Goal: Task Accomplishment & Management: Complete application form

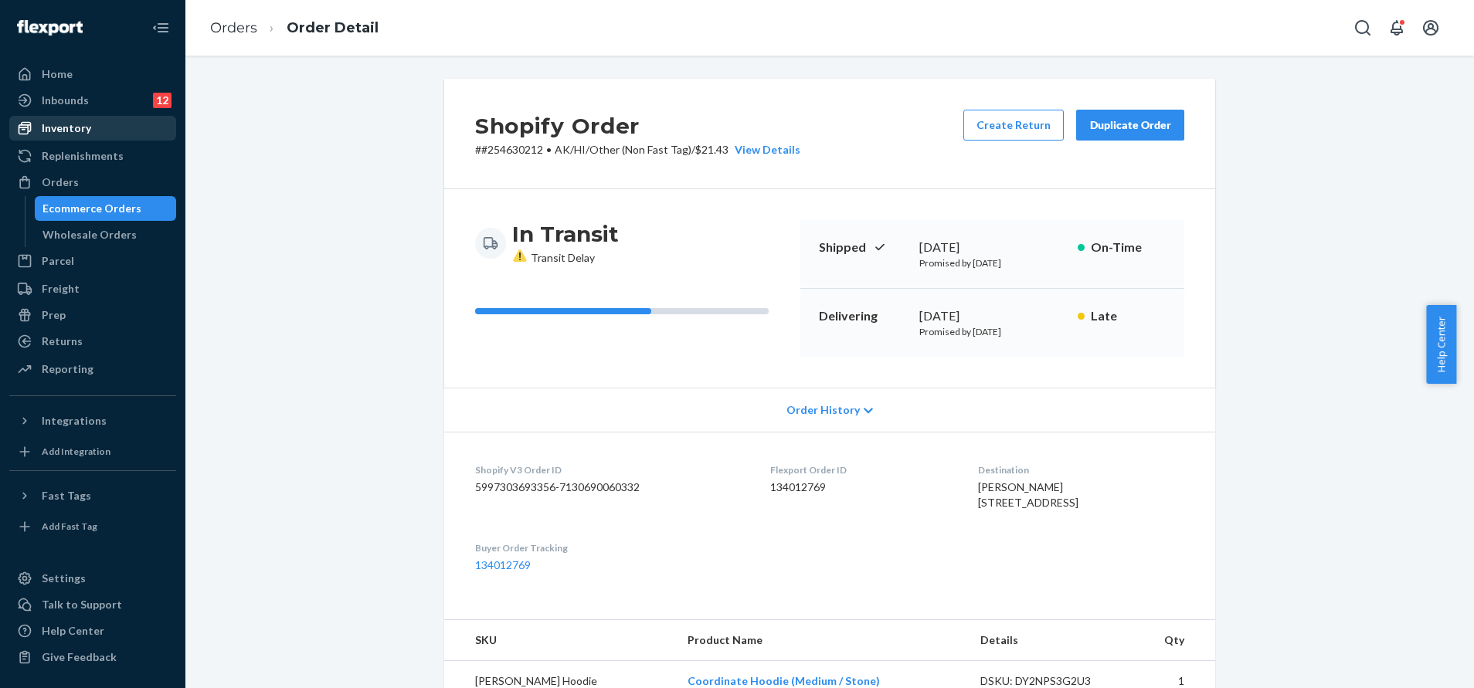
click at [91, 136] on div "Inventory" at bounding box center [93, 128] width 164 height 22
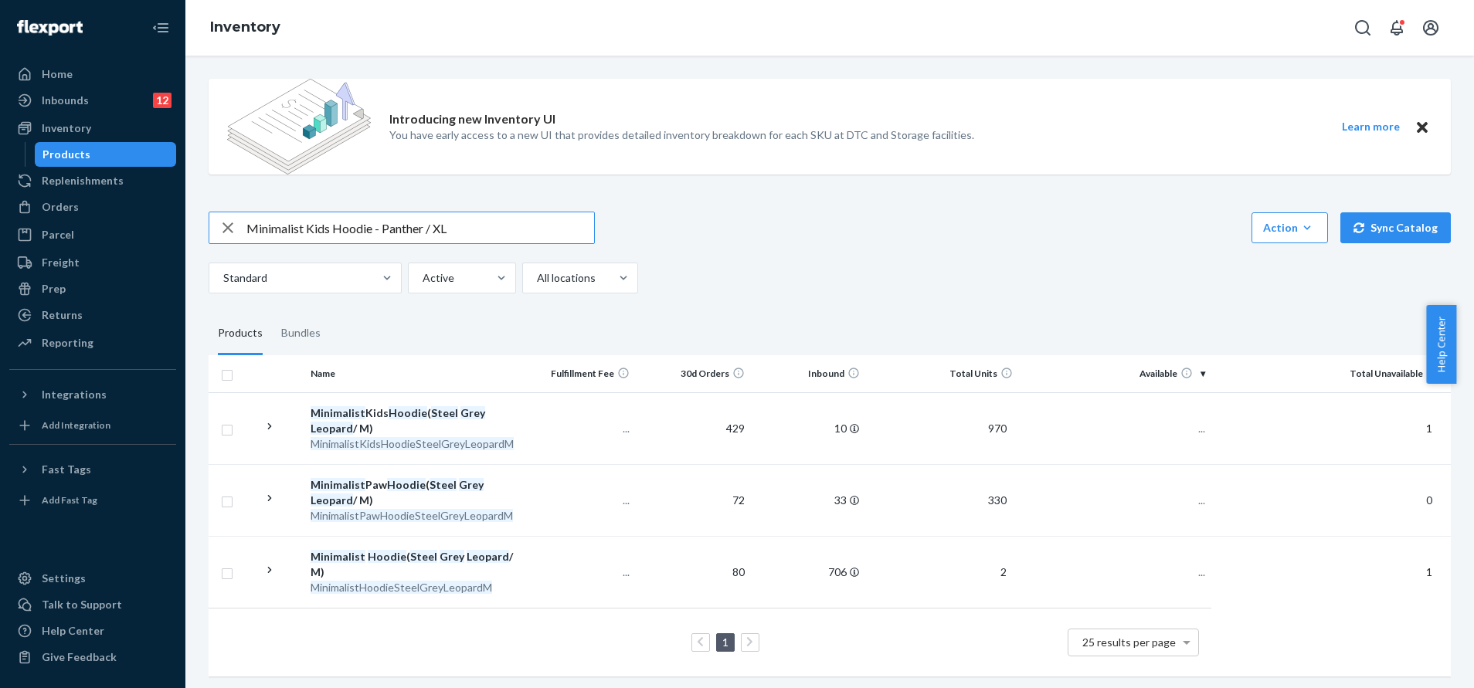
click at [411, 227] on input "Minimalist Kids Hoodie - Panther / XL" at bounding box center [420, 227] width 348 height 31
type input "Minimalist Kids Hoodie - Steel Grey Leopard / XL"
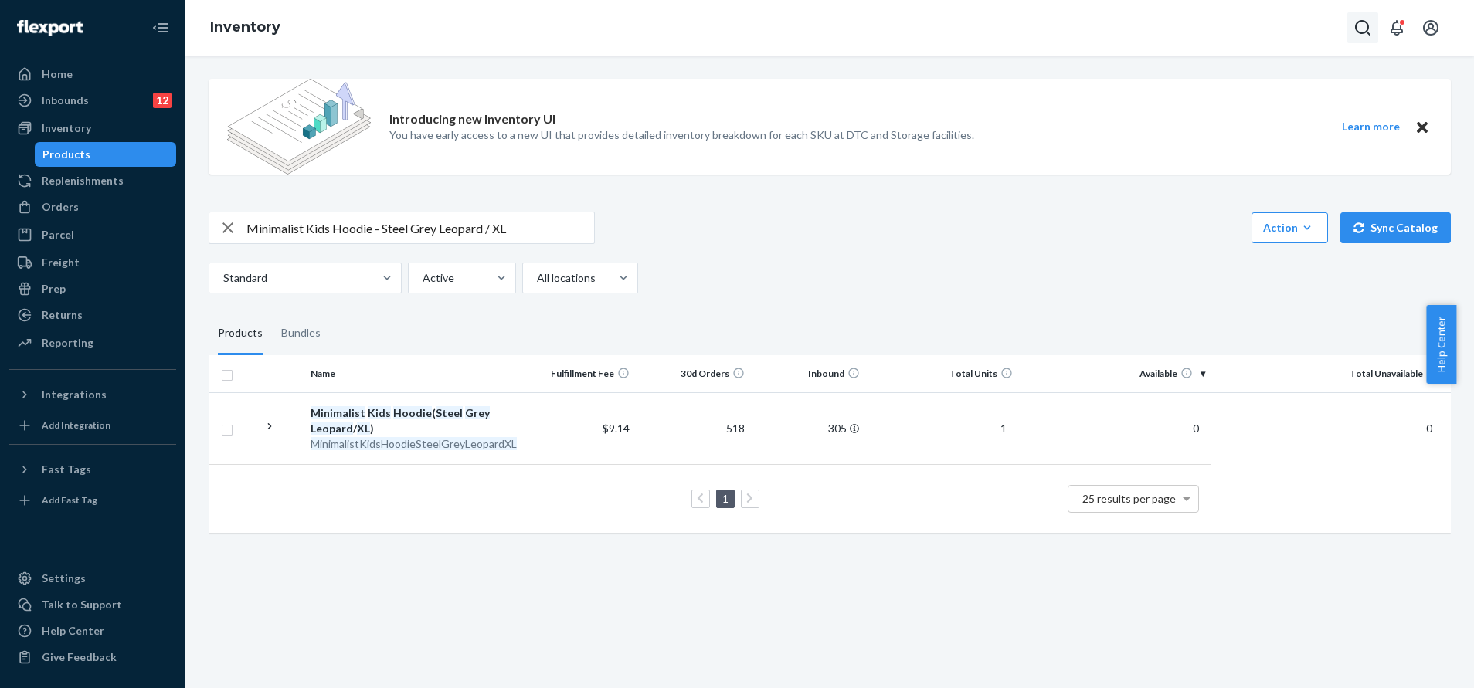
drag, startPoint x: 1337, startPoint y: 32, endPoint x: 1349, endPoint y: 25, distance: 14.2
click at [1349, 25] on div "Inventory" at bounding box center [829, 28] width 1288 height 56
click at [1349, 25] on button "Open Search Box" at bounding box center [1362, 27] width 31 height 31
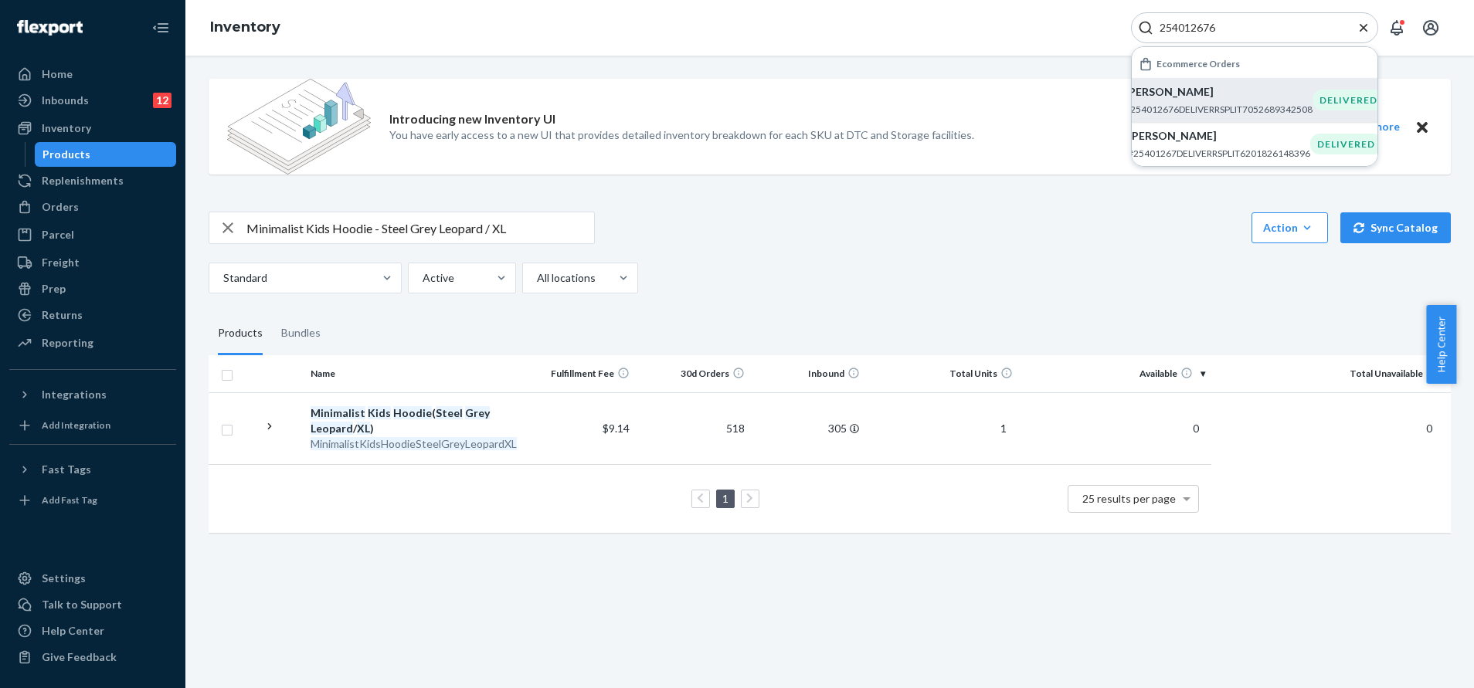
type input "254012676"
click at [1237, 102] on div "Shane Dalgleish #254012676DELIVERRSPLIT7052689342508" at bounding box center [1219, 100] width 188 height 32
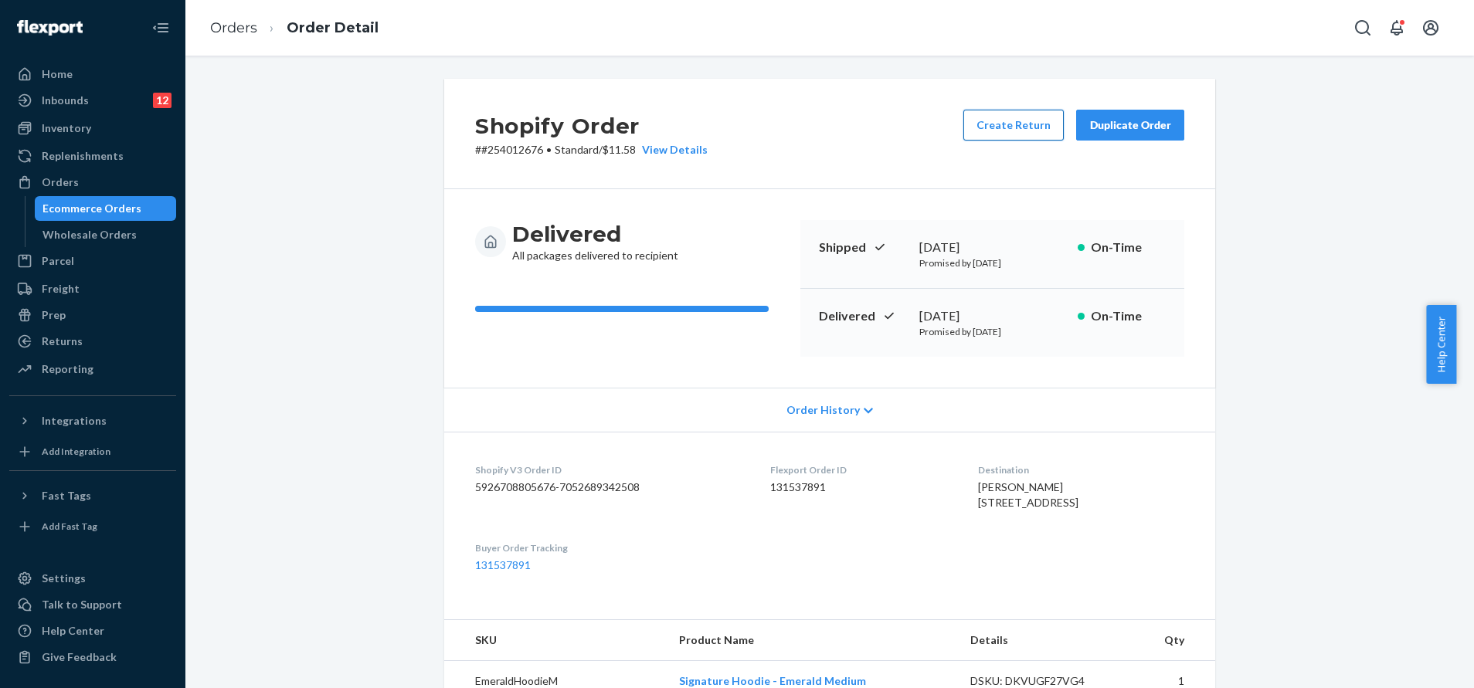
click at [1033, 120] on button "Create Return" at bounding box center [1013, 125] width 100 height 31
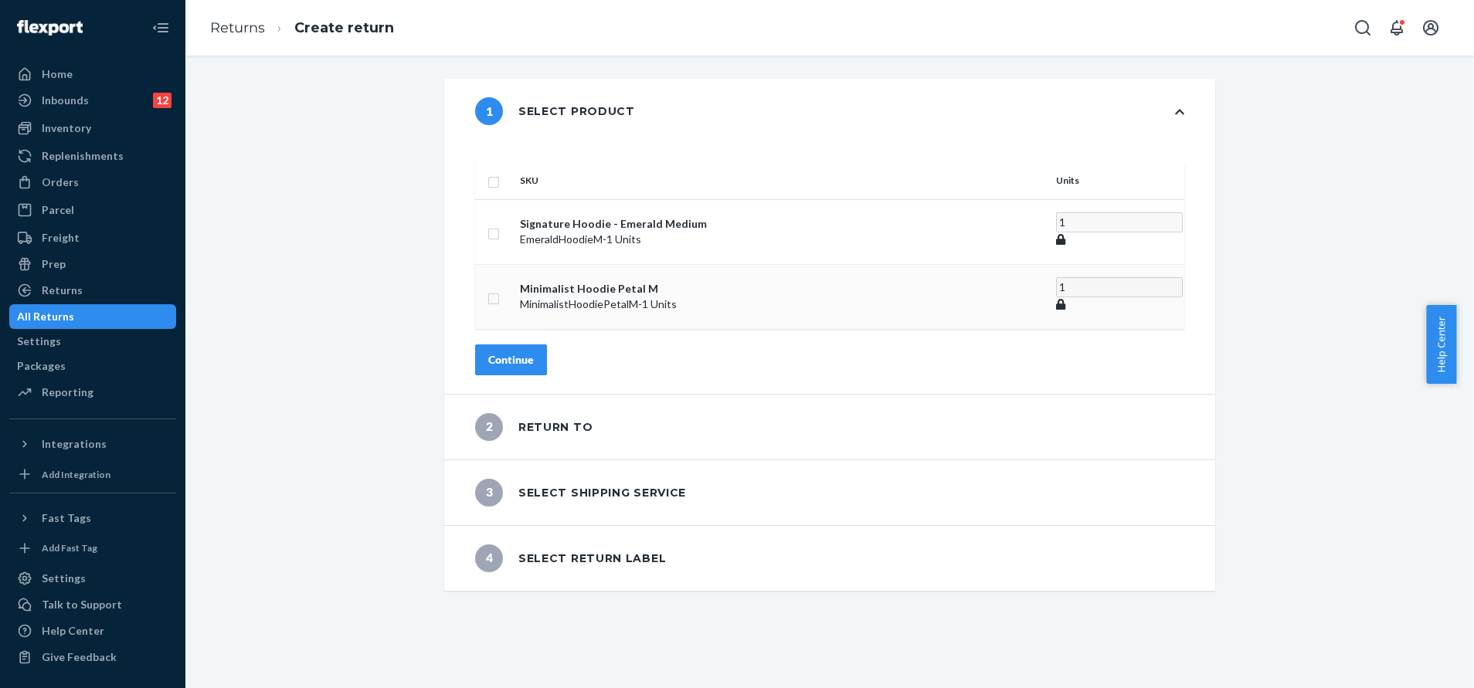
click at [500, 289] on input "checkbox" at bounding box center [493, 297] width 12 height 16
checkbox input "true"
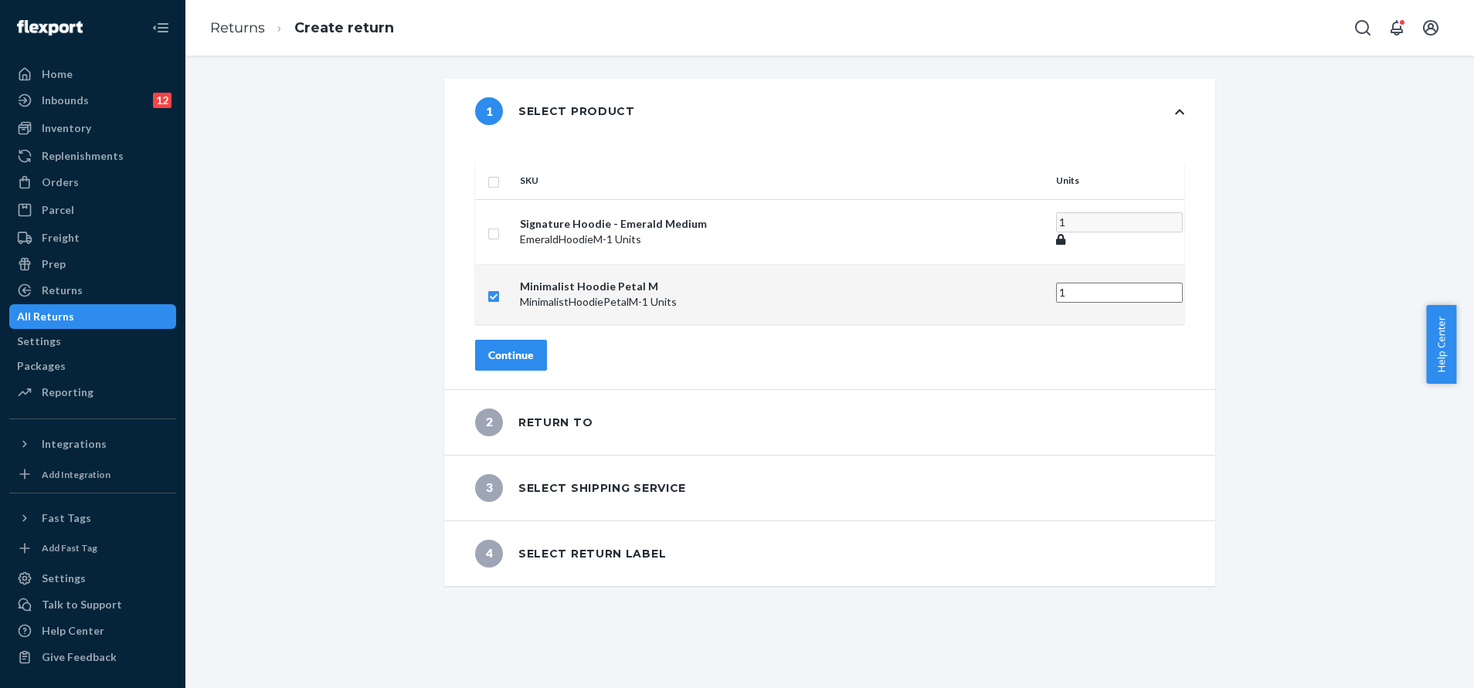
click at [534, 348] on div "Continue" at bounding box center [511, 355] width 46 height 15
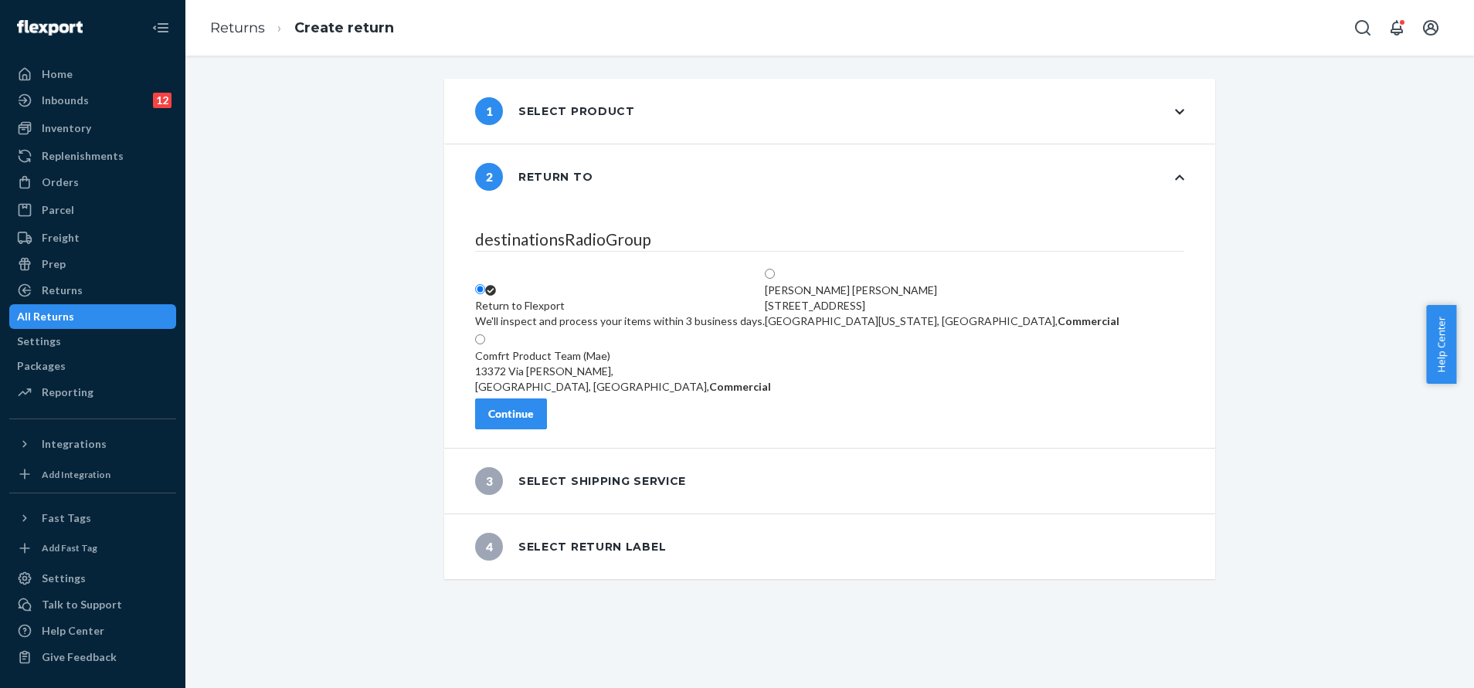
click at [531, 421] on div "Continue" at bounding box center [511, 413] width 46 height 15
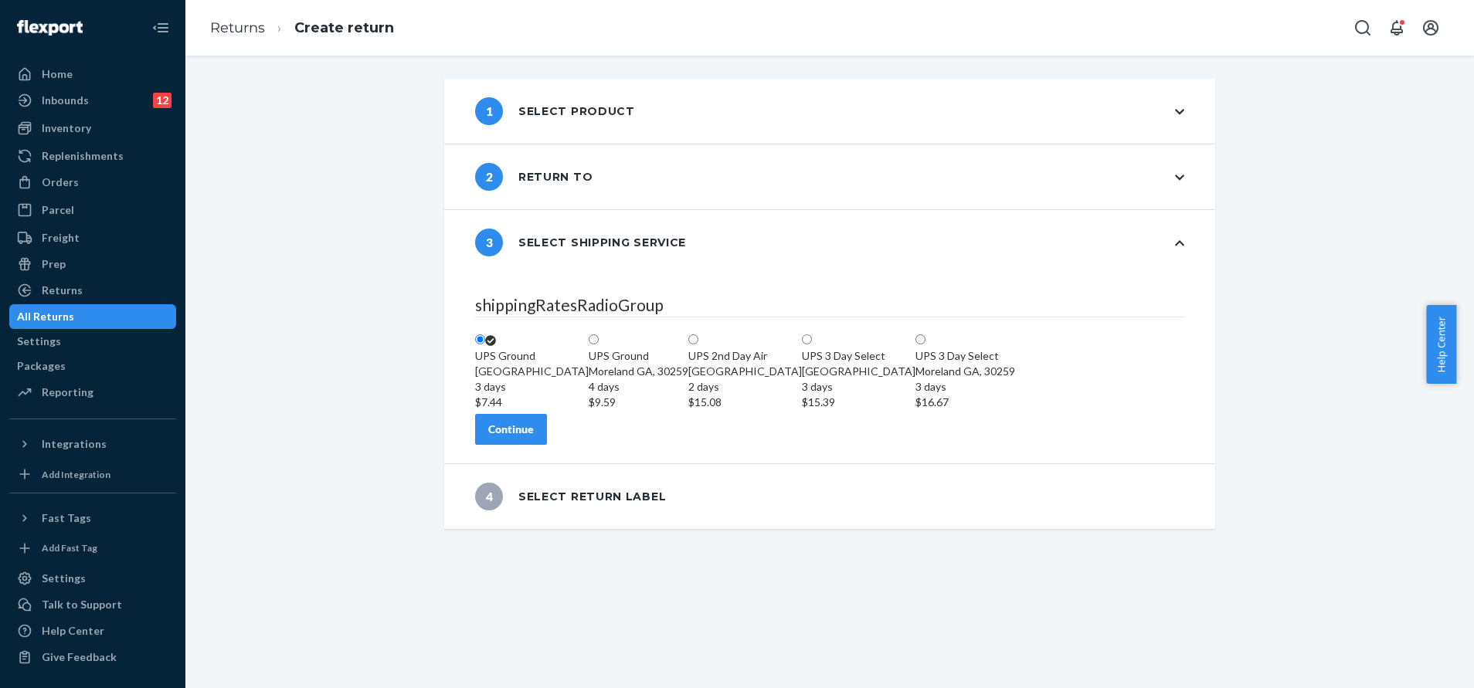
click at [534, 437] on div "Continue" at bounding box center [511, 429] width 46 height 15
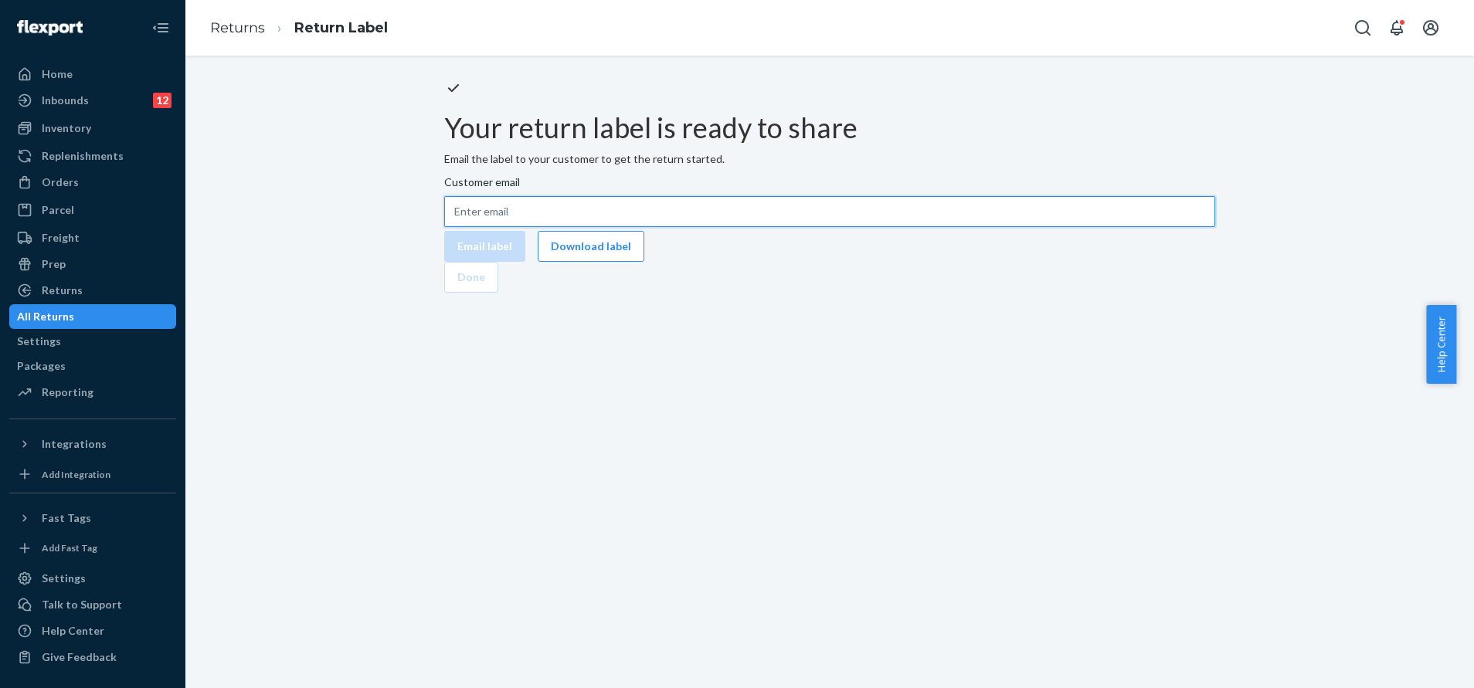
click at [772, 227] on input "Customer email" at bounding box center [829, 211] width 771 height 31
paste input "sdalgleish11@gmail.com"
type input "sdalgleish11@gmail.com"
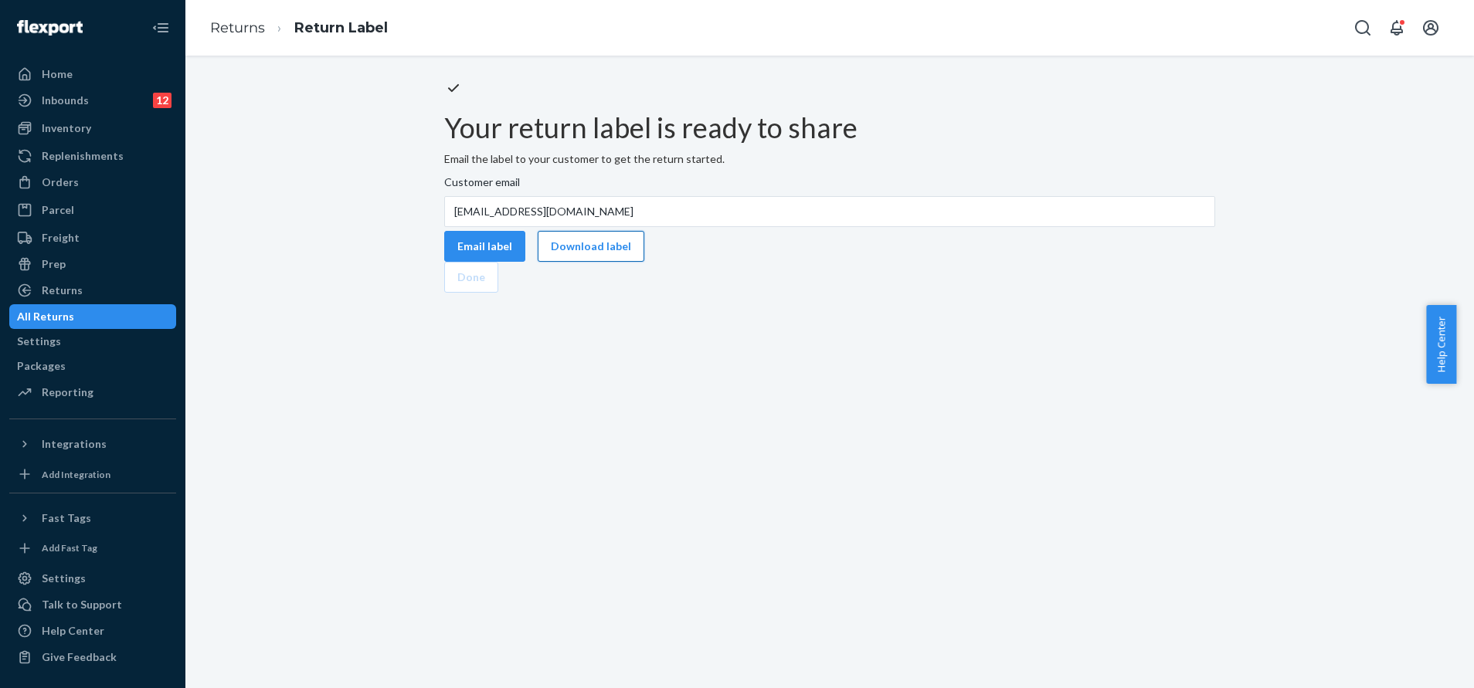
click at [644, 262] on button "Download label" at bounding box center [591, 246] width 107 height 31
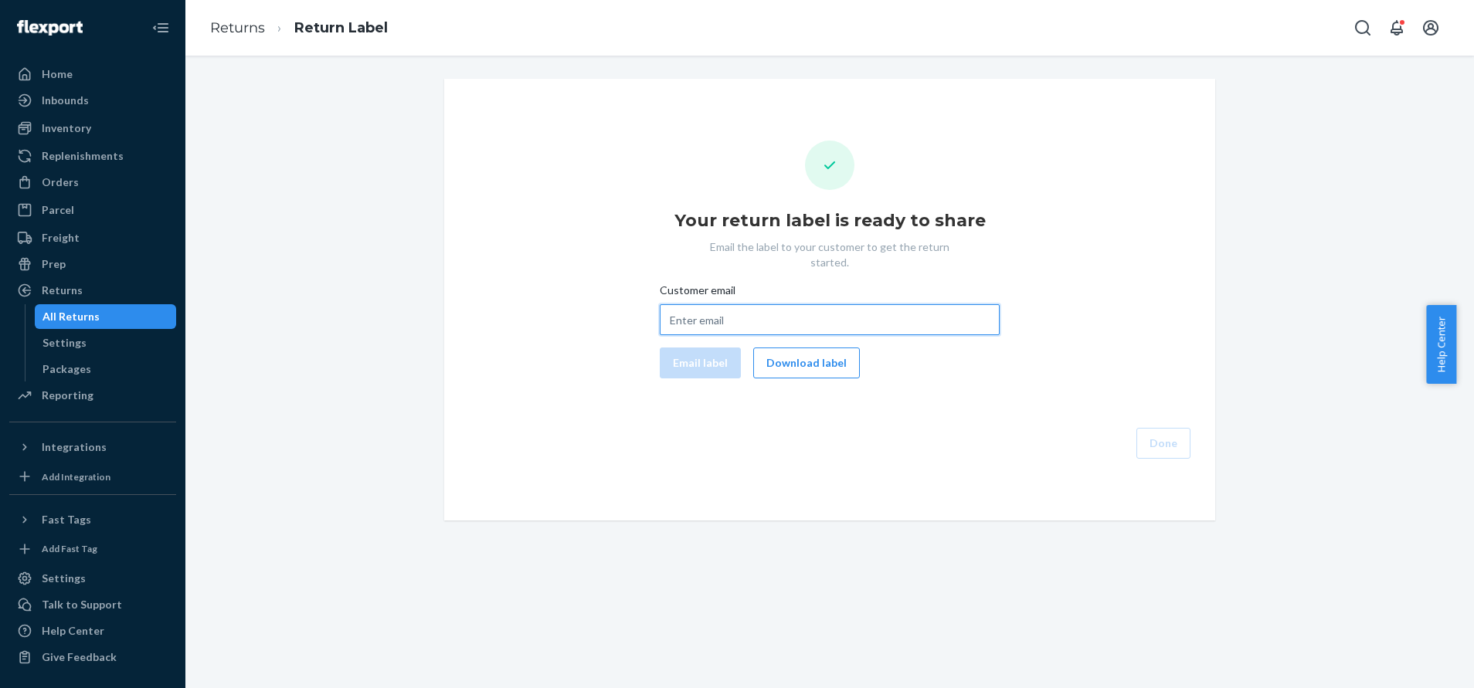
click at [792, 304] on input "Customer email" at bounding box center [830, 319] width 340 height 31
paste input "sdalgleish11@gmail.com"
type input "sdalgleish11@gmail.com"
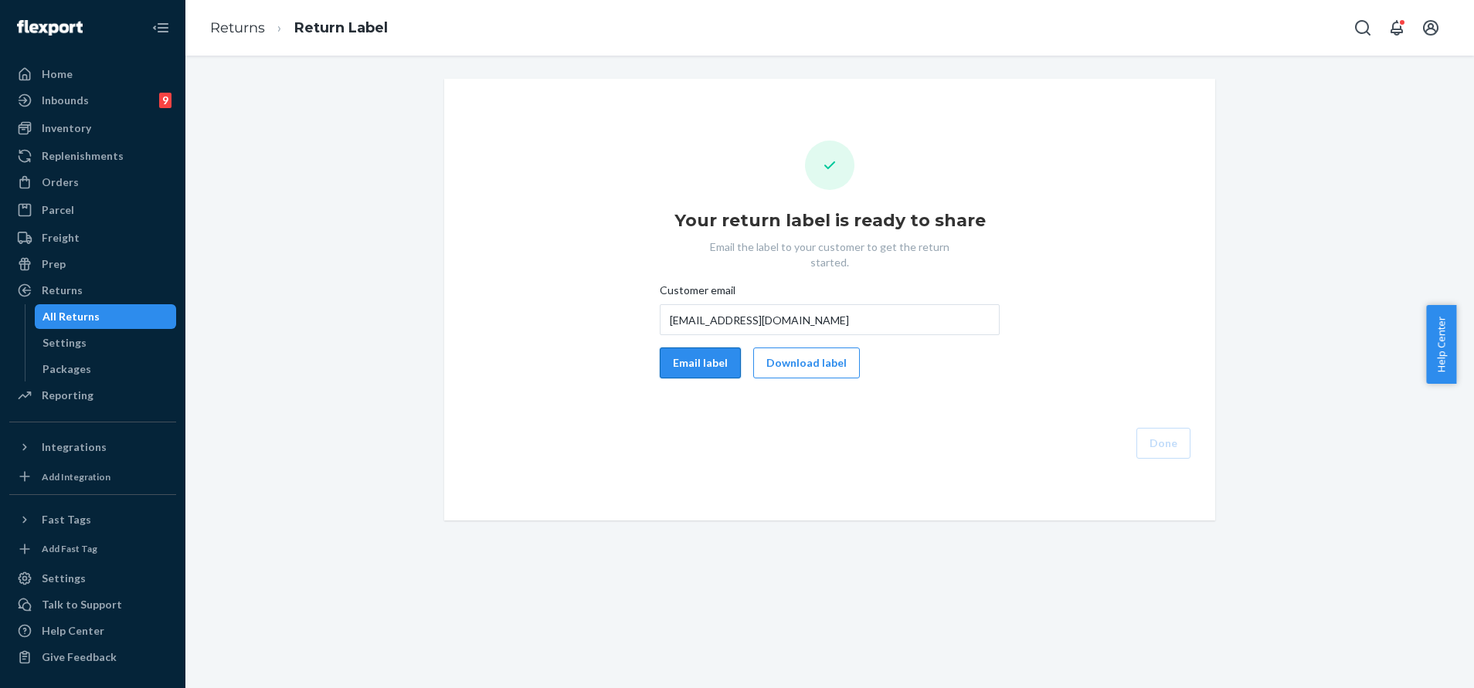
click at [702, 348] on button "Email label" at bounding box center [700, 363] width 81 height 31
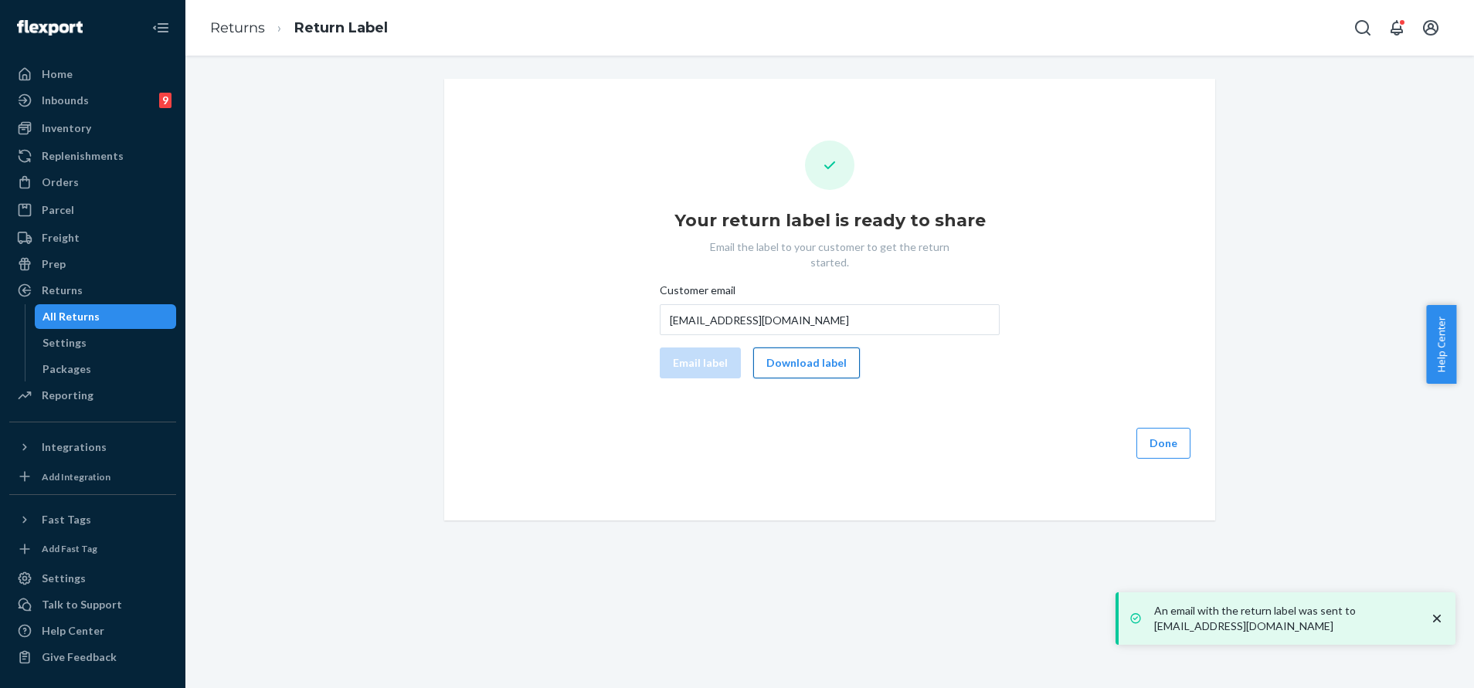
click at [818, 348] on button "Download label" at bounding box center [806, 363] width 107 height 31
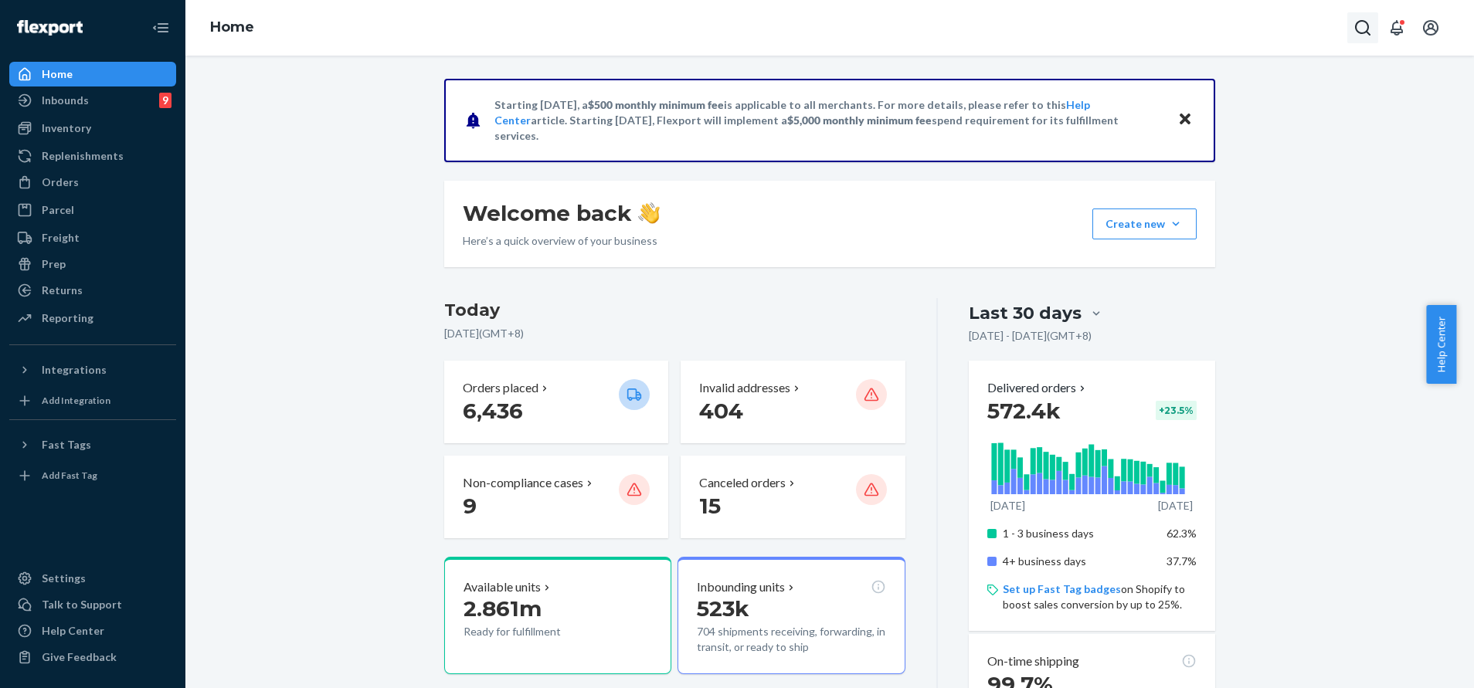
click at [1366, 29] on icon "Open Search Box" at bounding box center [1362, 28] width 19 height 19
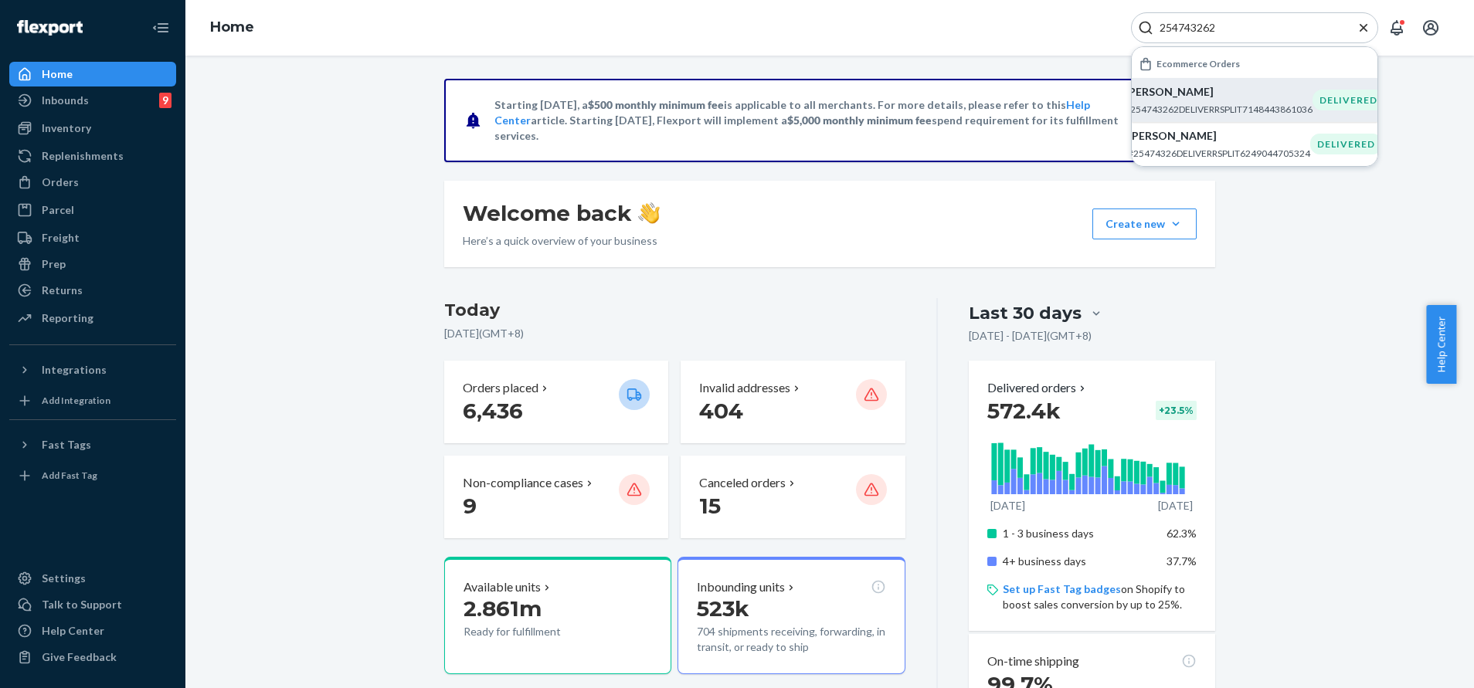
type input "254743262"
click at [1281, 98] on p "[PERSON_NAME]" at bounding box center [1219, 91] width 188 height 15
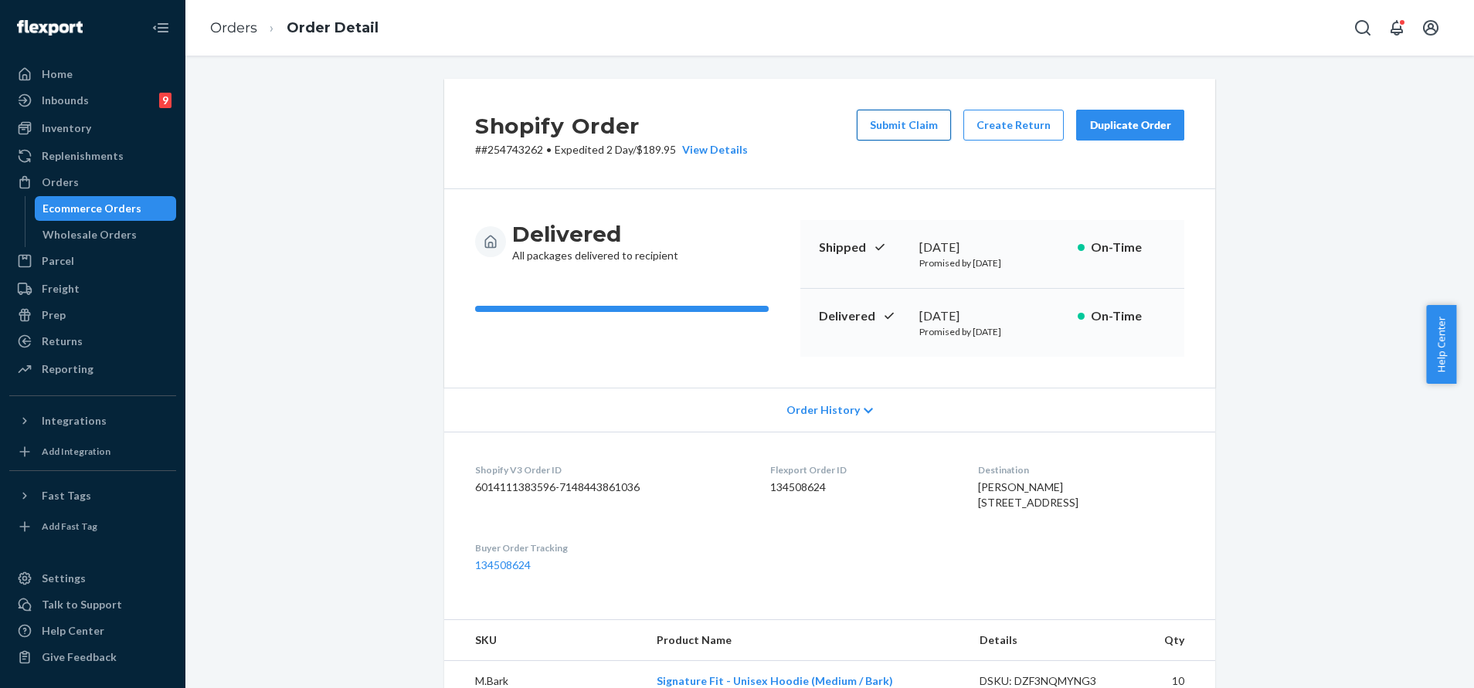
click at [900, 131] on button "Submit Claim" at bounding box center [904, 125] width 94 height 31
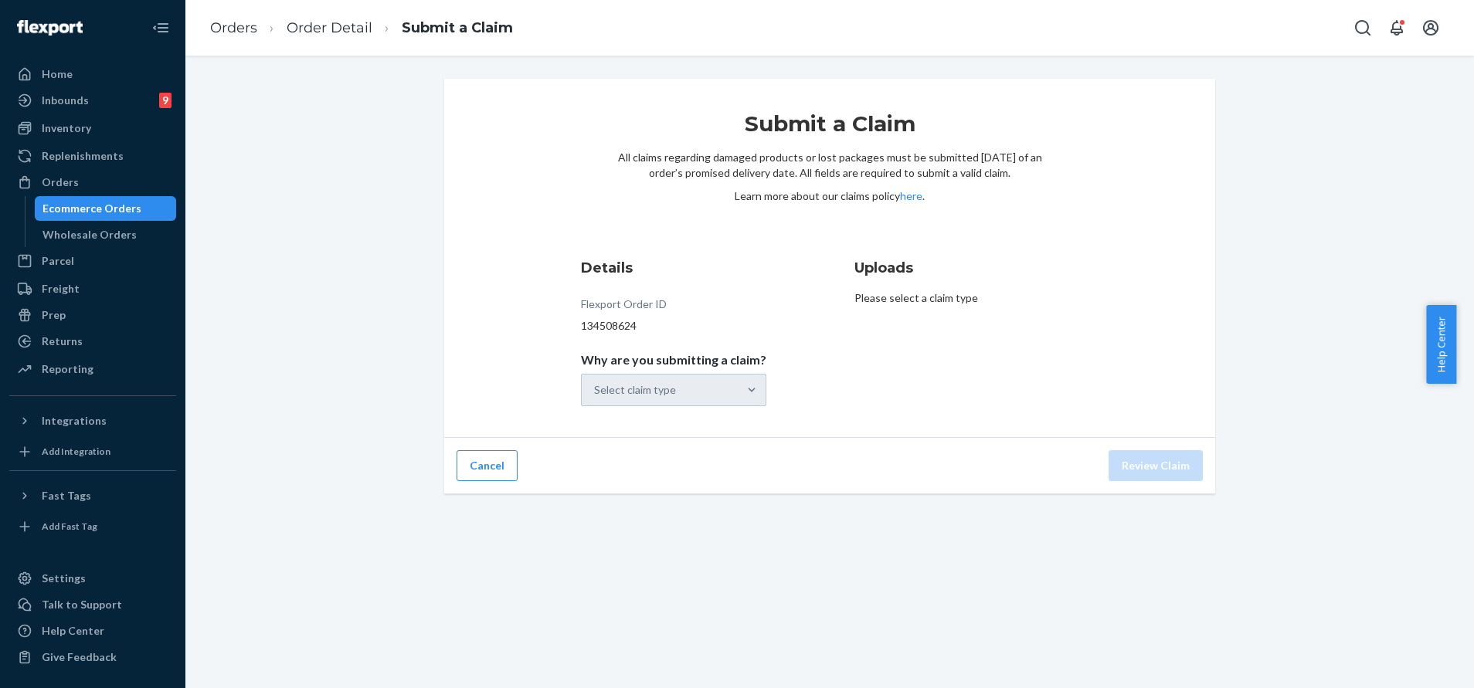
click at [738, 402] on div "Select claim type" at bounding box center [673, 390] width 185 height 32
click at [596, 398] on input "Why are you submitting a claim? Select claim type" at bounding box center [595, 389] width 2 height 15
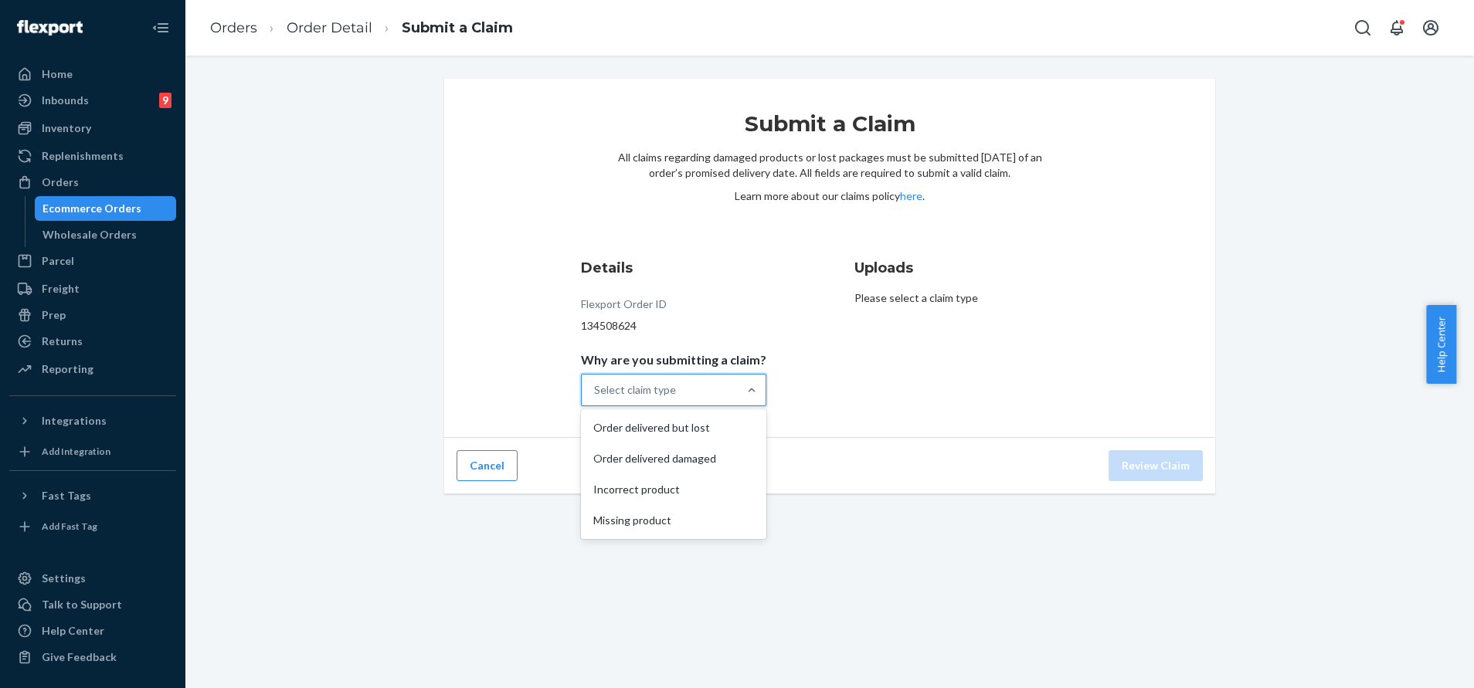
click at [738, 402] on div at bounding box center [752, 390] width 28 height 31
click at [596, 398] on input "Why are you submitting a claim? option Order delivered but lost focused, 1 of 4…" at bounding box center [595, 389] width 2 height 15
click at [703, 510] on div "Missing product" at bounding box center [673, 520] width 179 height 31
click at [596, 398] on input "Why are you submitting a claim? option Missing product focused, 0 of 4. 4 resul…" at bounding box center [595, 389] width 2 height 15
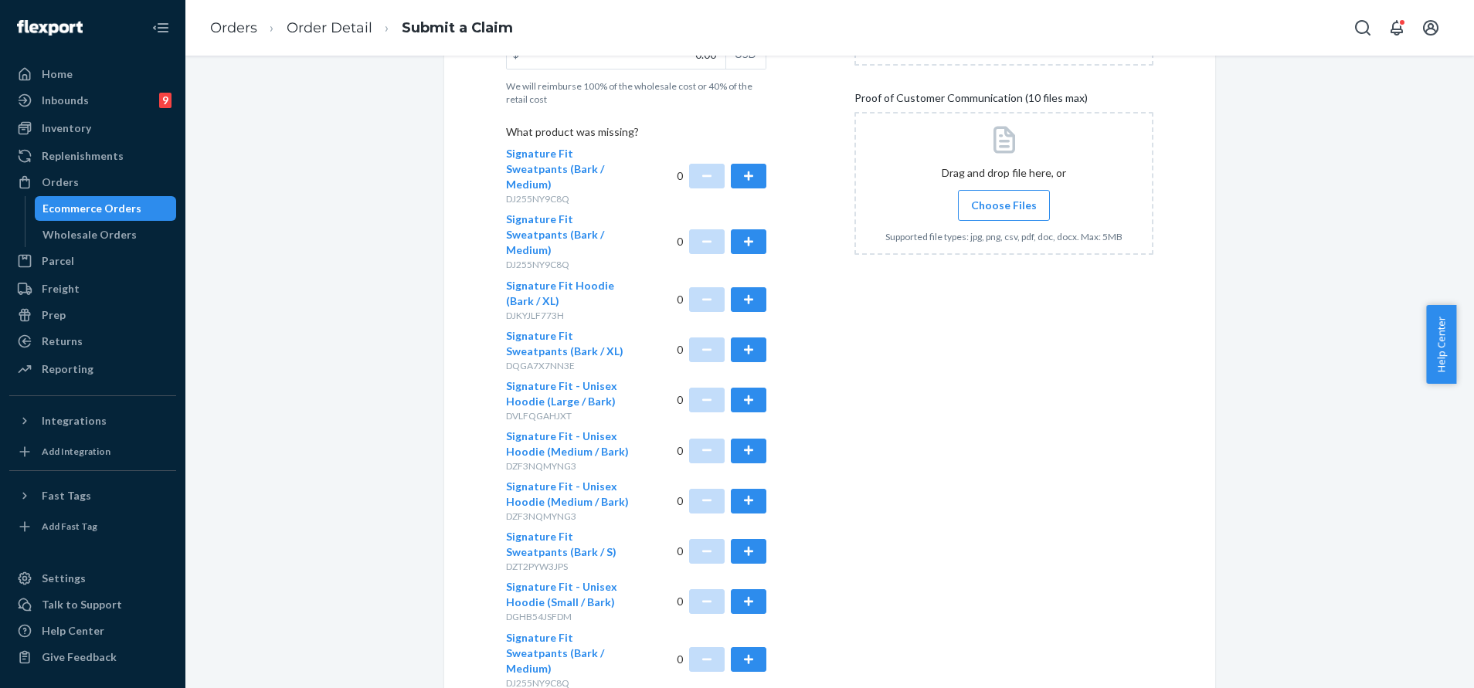
scroll to position [463, 0]
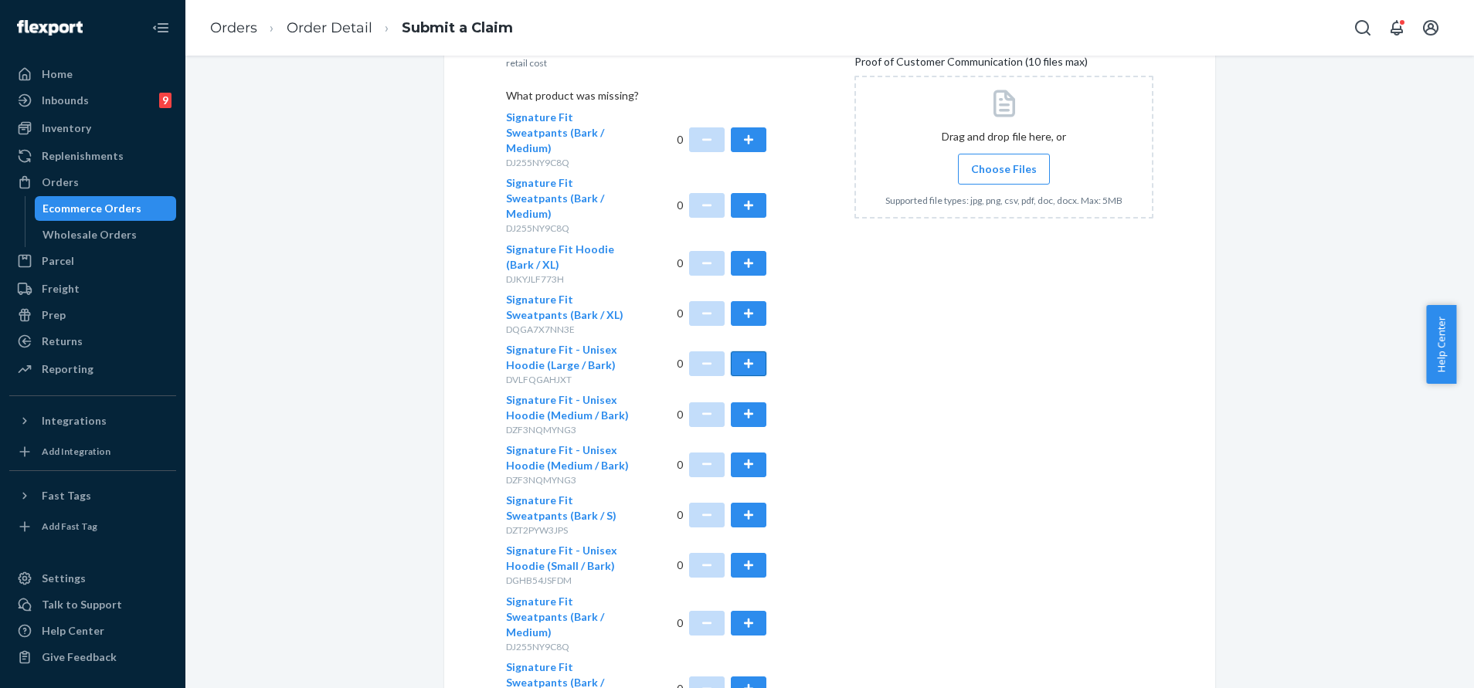
click at [744, 351] on button "button" at bounding box center [749, 363] width 36 height 25
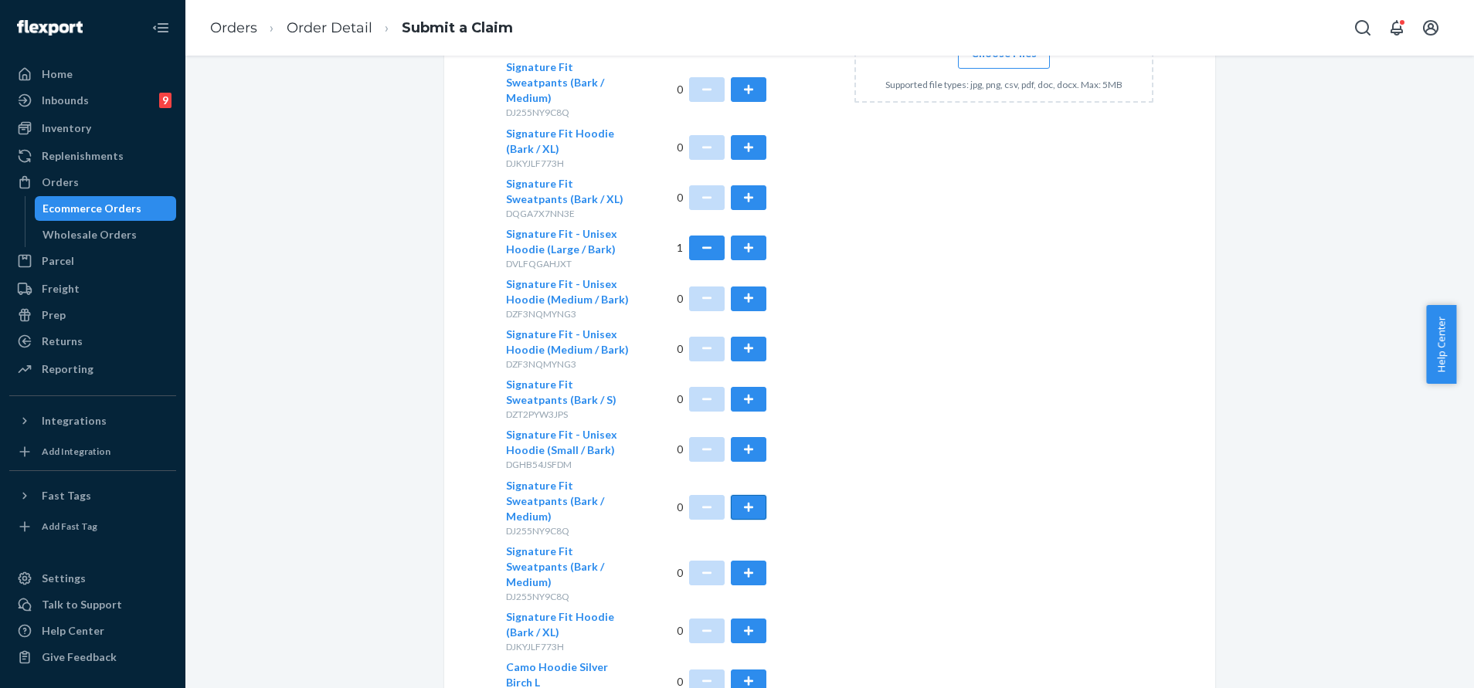
click at [741, 495] on button "button" at bounding box center [749, 507] width 36 height 25
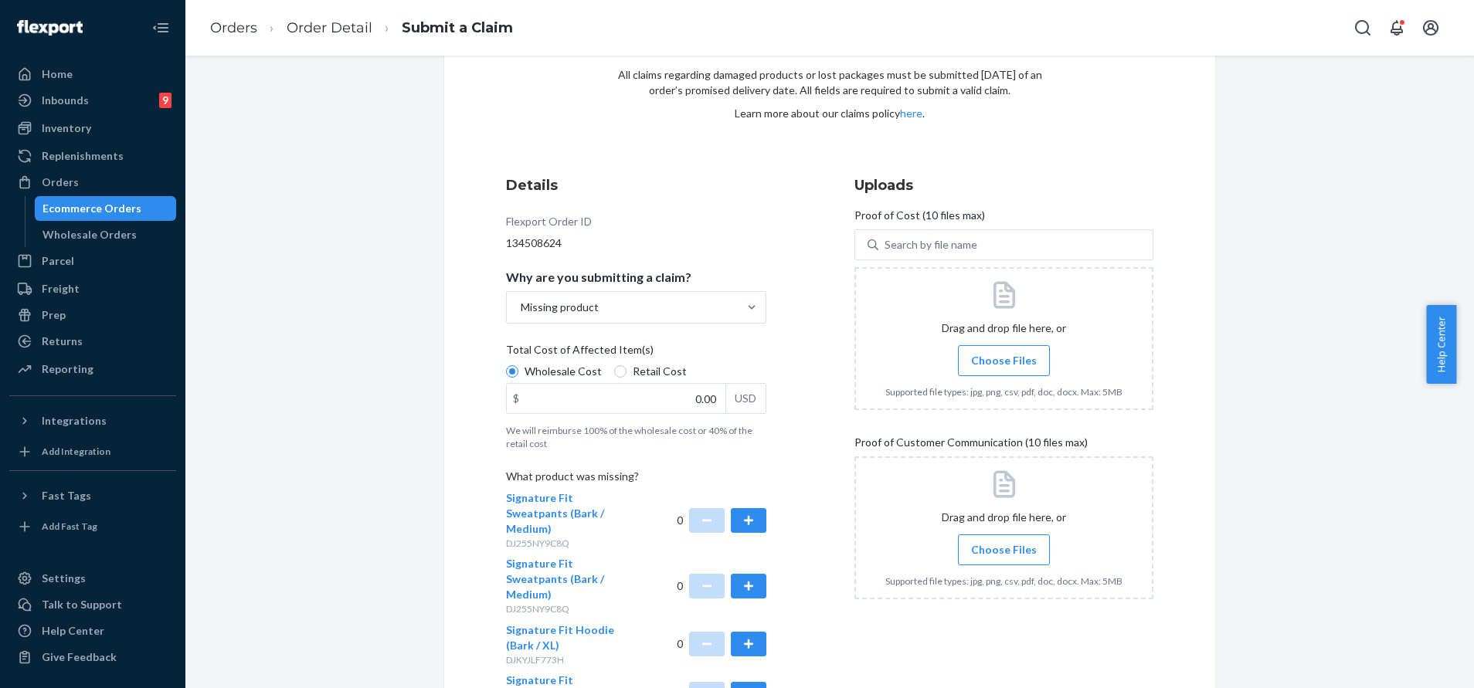
scroll to position [116, 0]
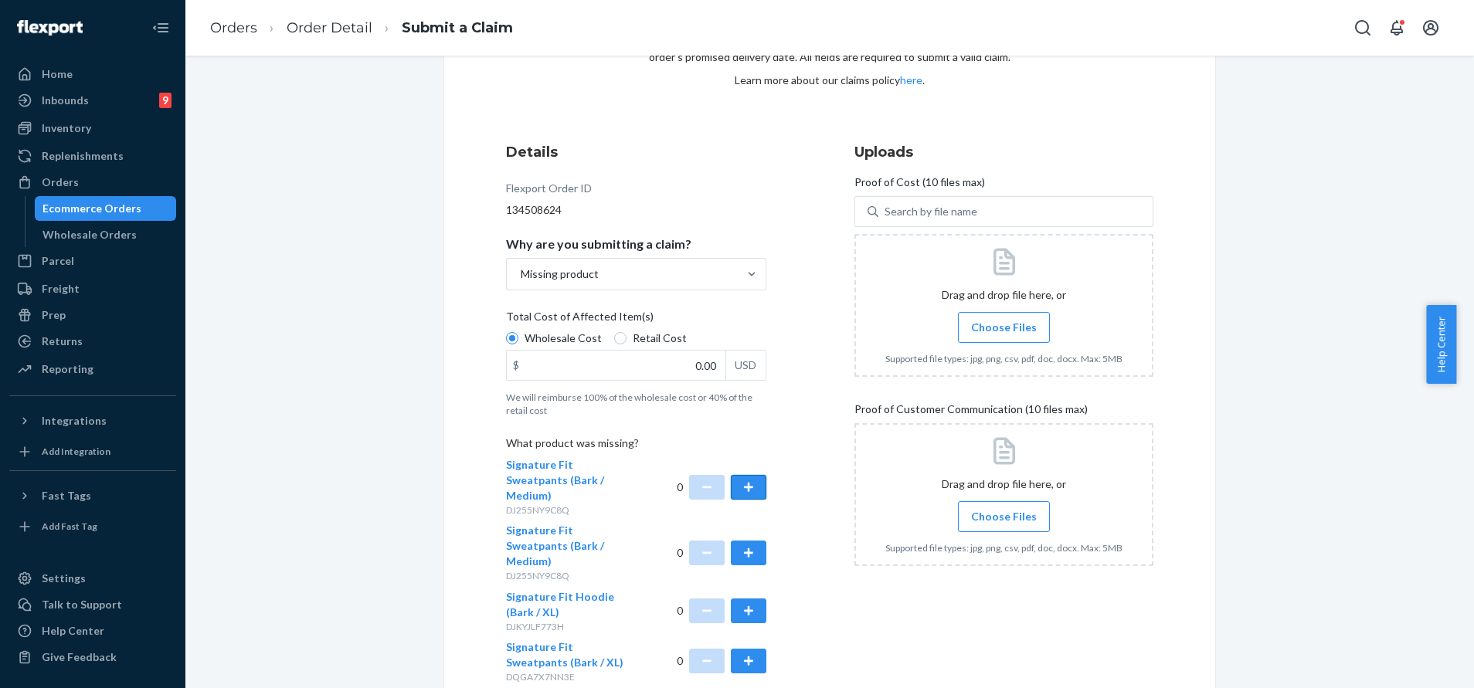
click at [752, 479] on button "button" at bounding box center [749, 487] width 36 height 25
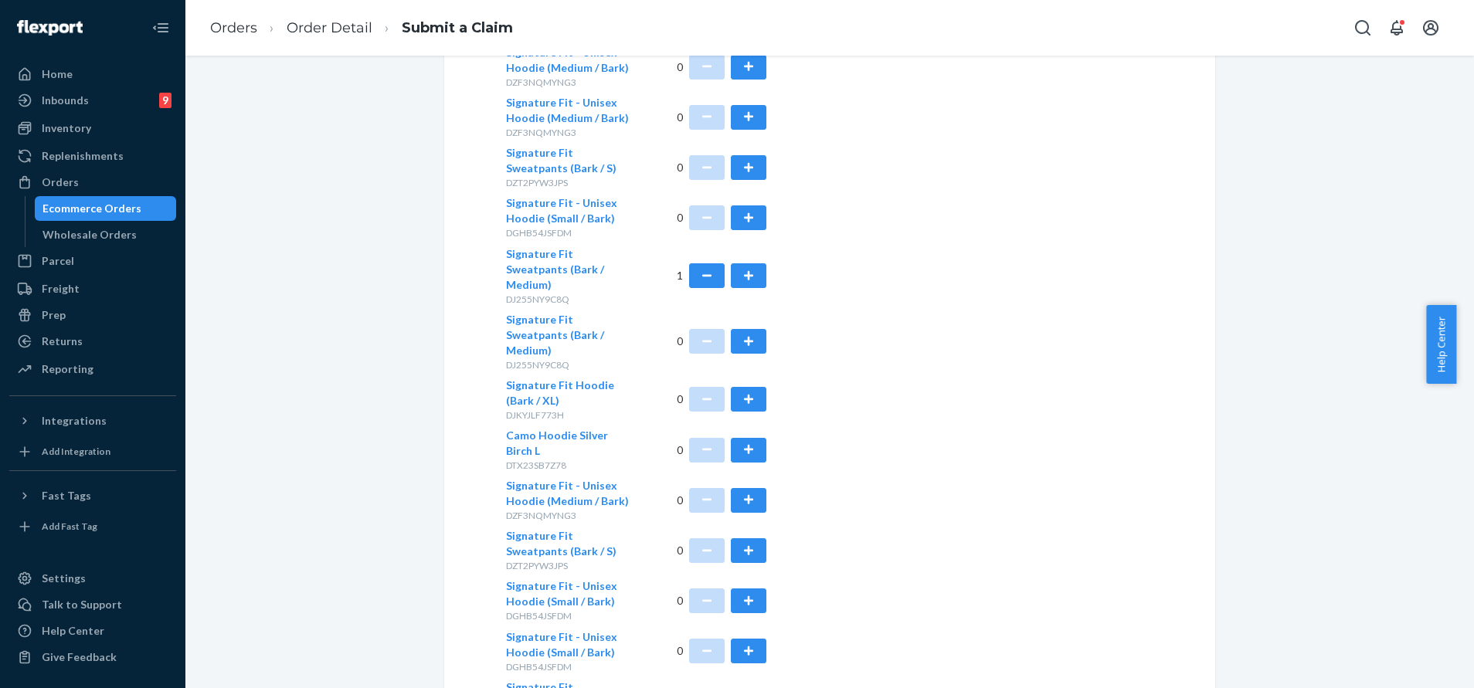
scroll to position [695, 0]
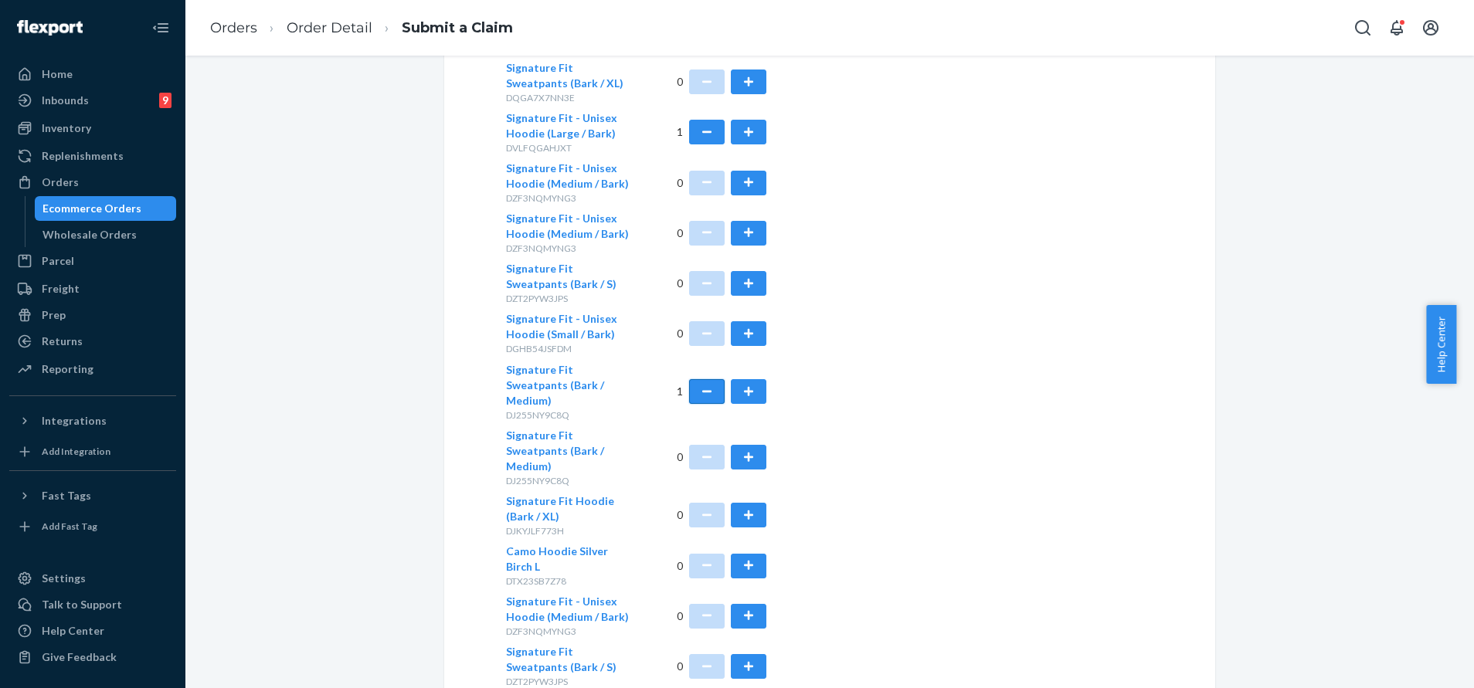
click at [705, 379] on button "button" at bounding box center [707, 391] width 36 height 25
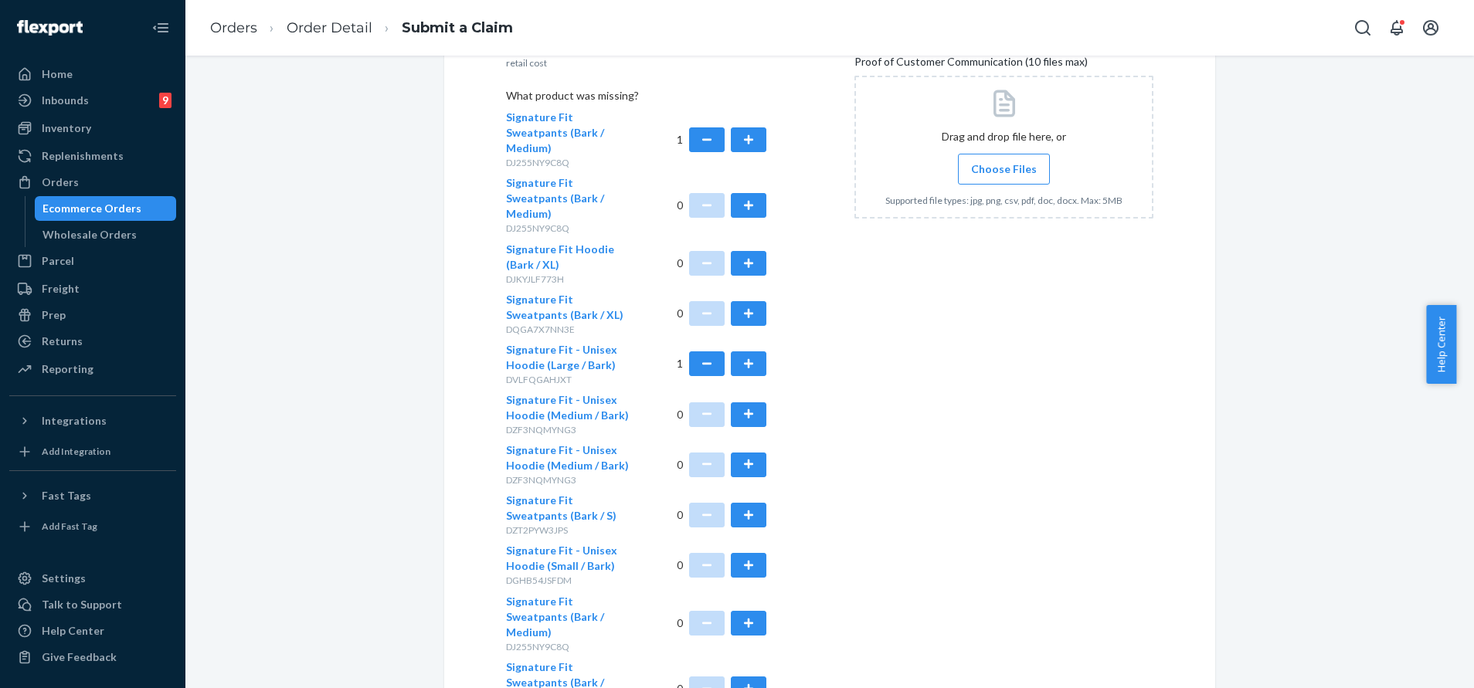
scroll to position [116, 0]
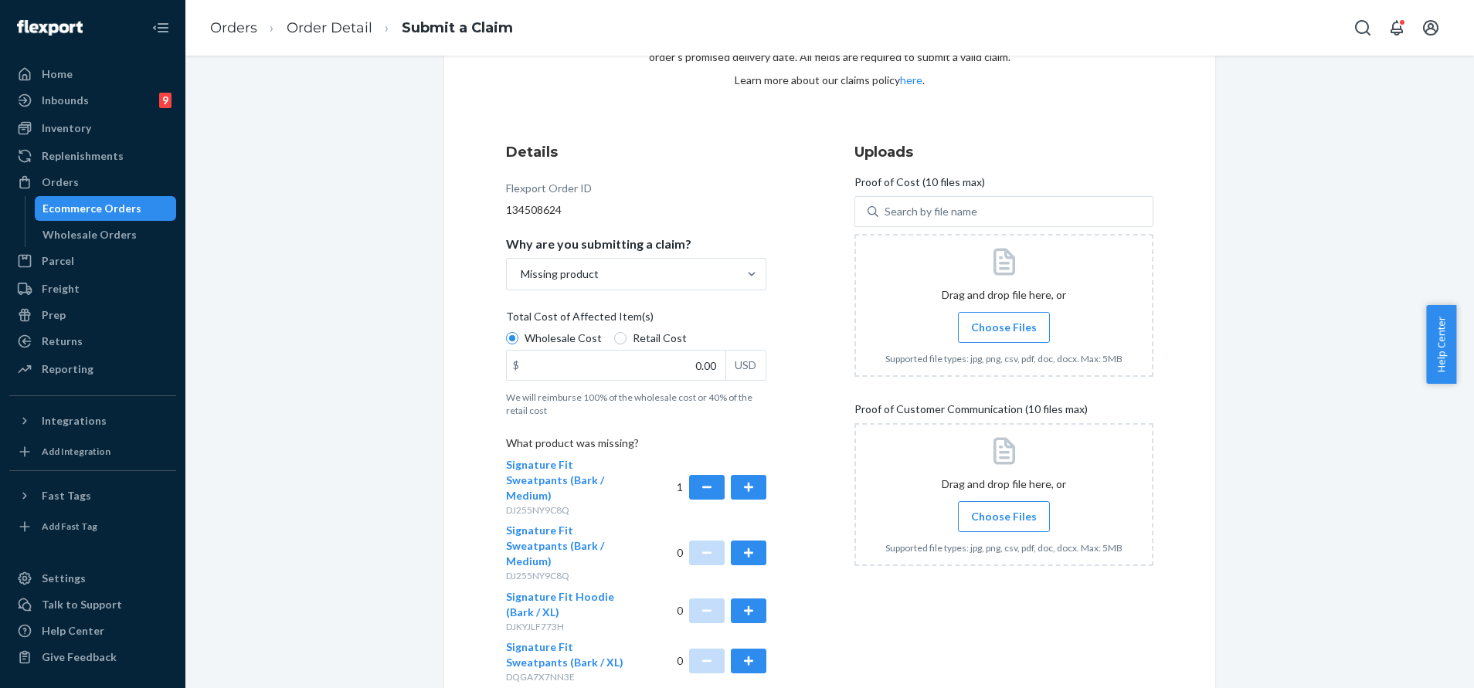
click at [995, 342] on label "Choose Files" at bounding box center [1004, 327] width 92 height 31
click at [1003, 336] on input "Choose Files" at bounding box center [1003, 327] width 1 height 17
click at [1013, 516] on span "Choose Files" at bounding box center [1004, 516] width 66 height 15
click at [1004, 516] on input "Choose Files" at bounding box center [1003, 516] width 1 height 17
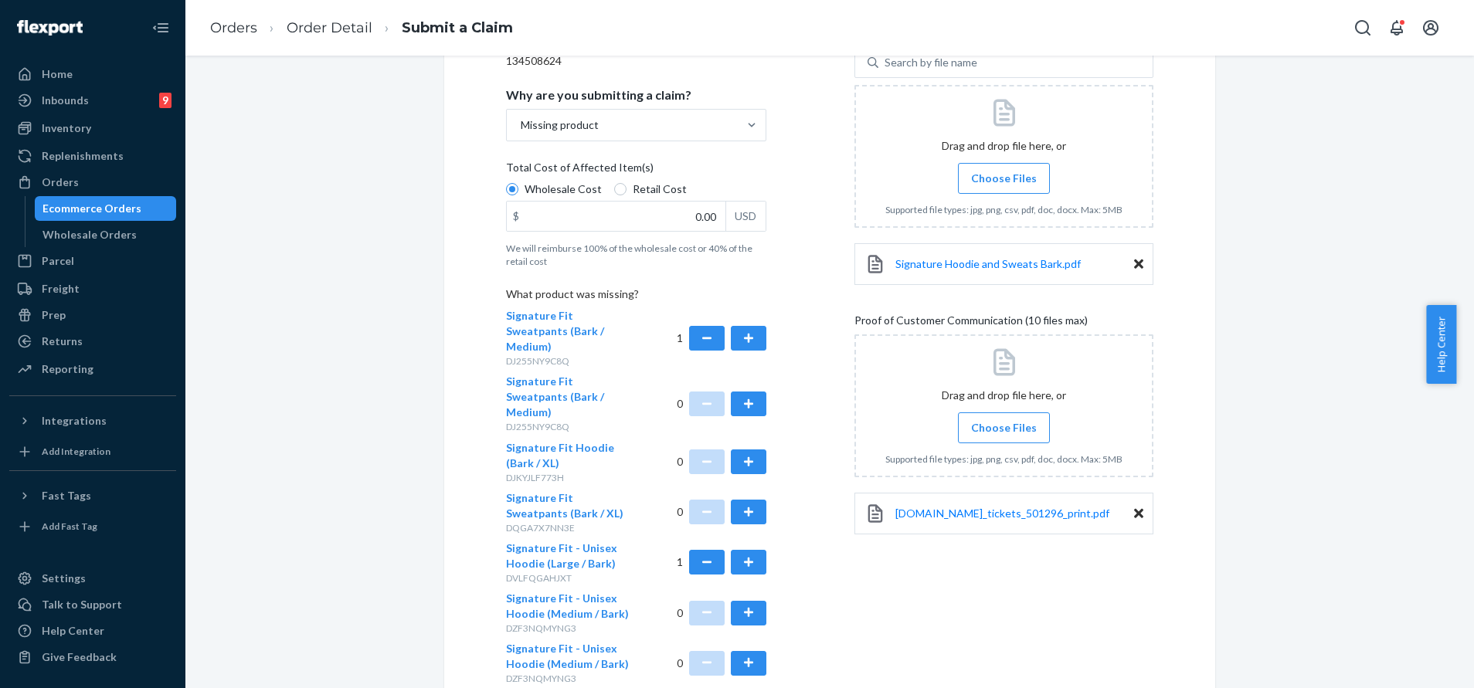
scroll to position [81, 0]
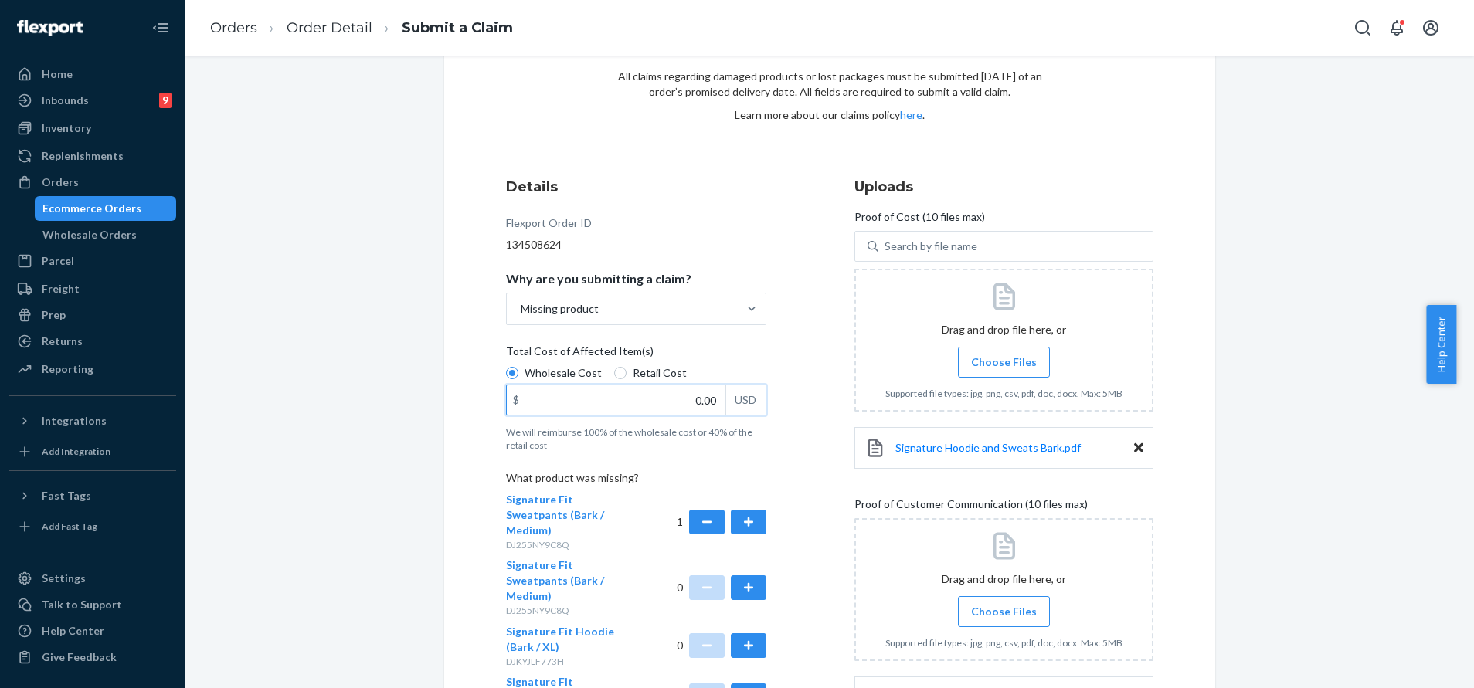
click at [644, 395] on input "0.00" at bounding box center [616, 399] width 219 height 29
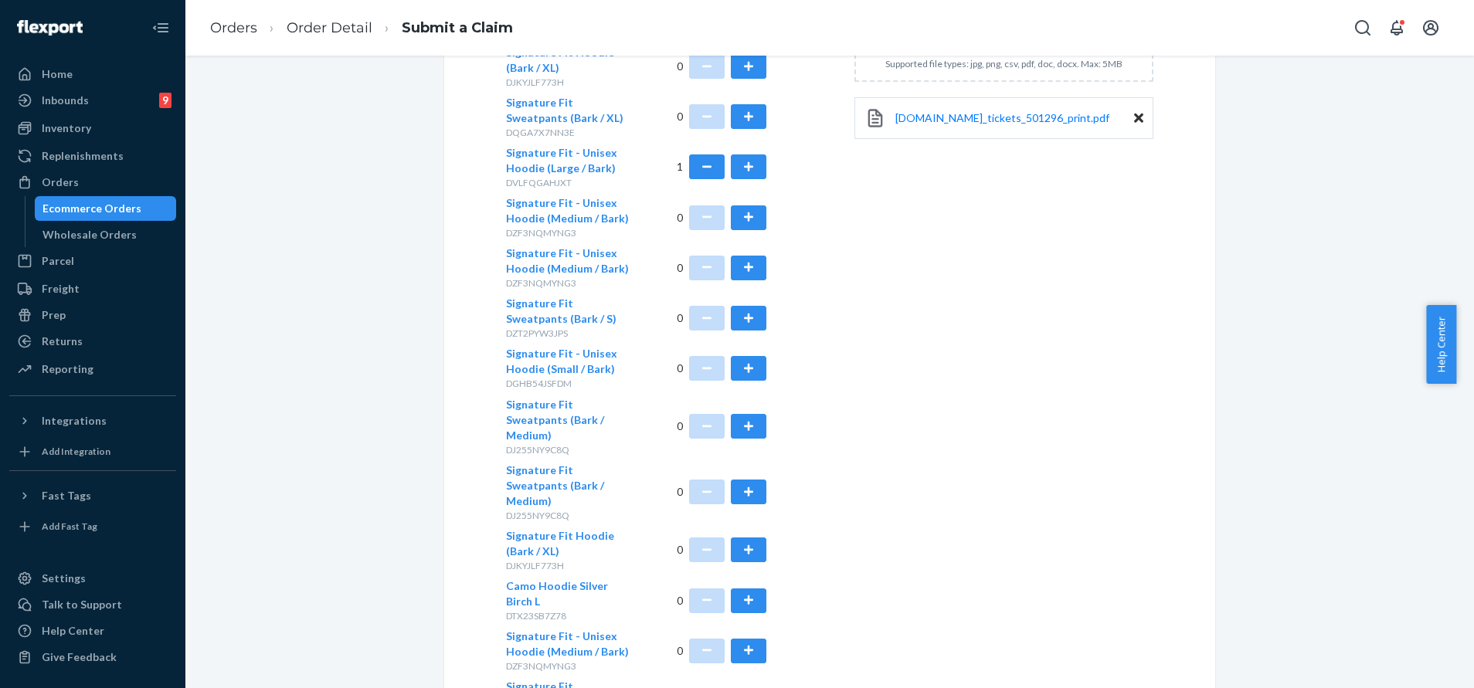
scroll to position [892, 0]
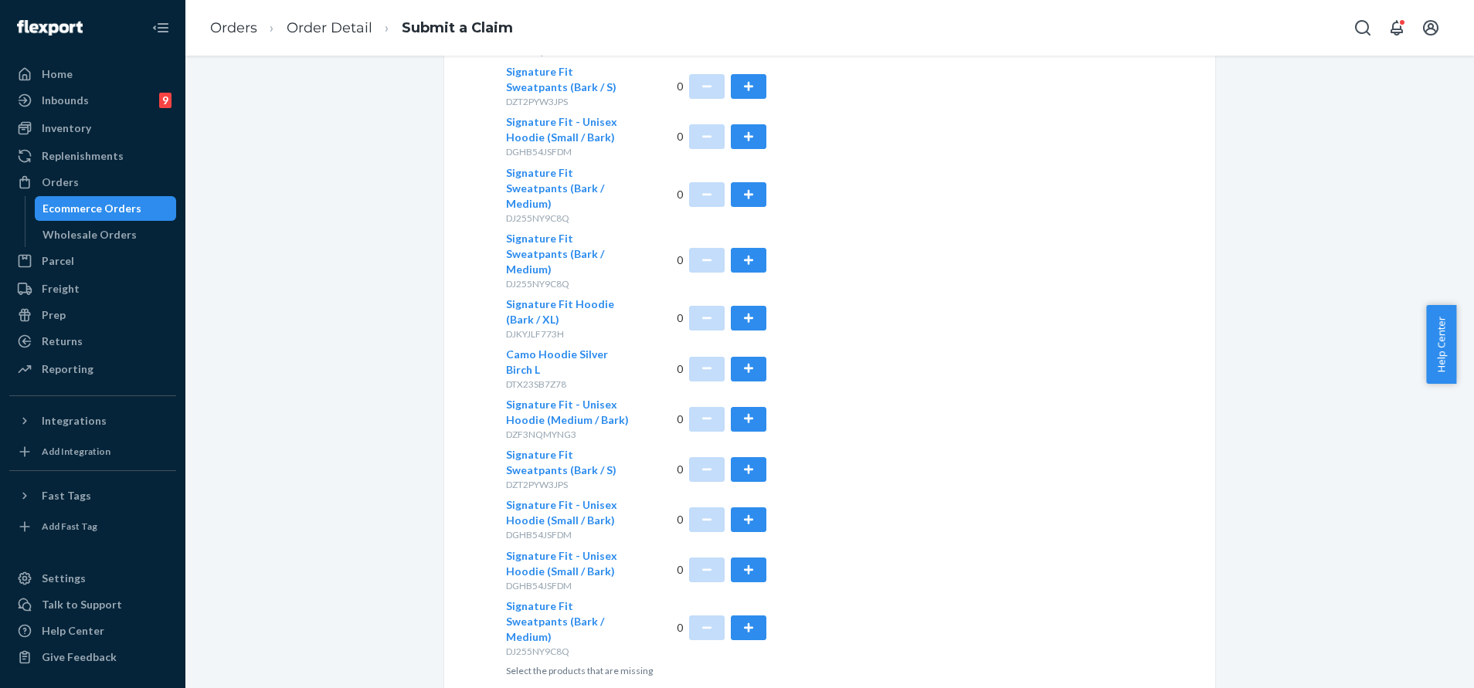
type input "79.00"
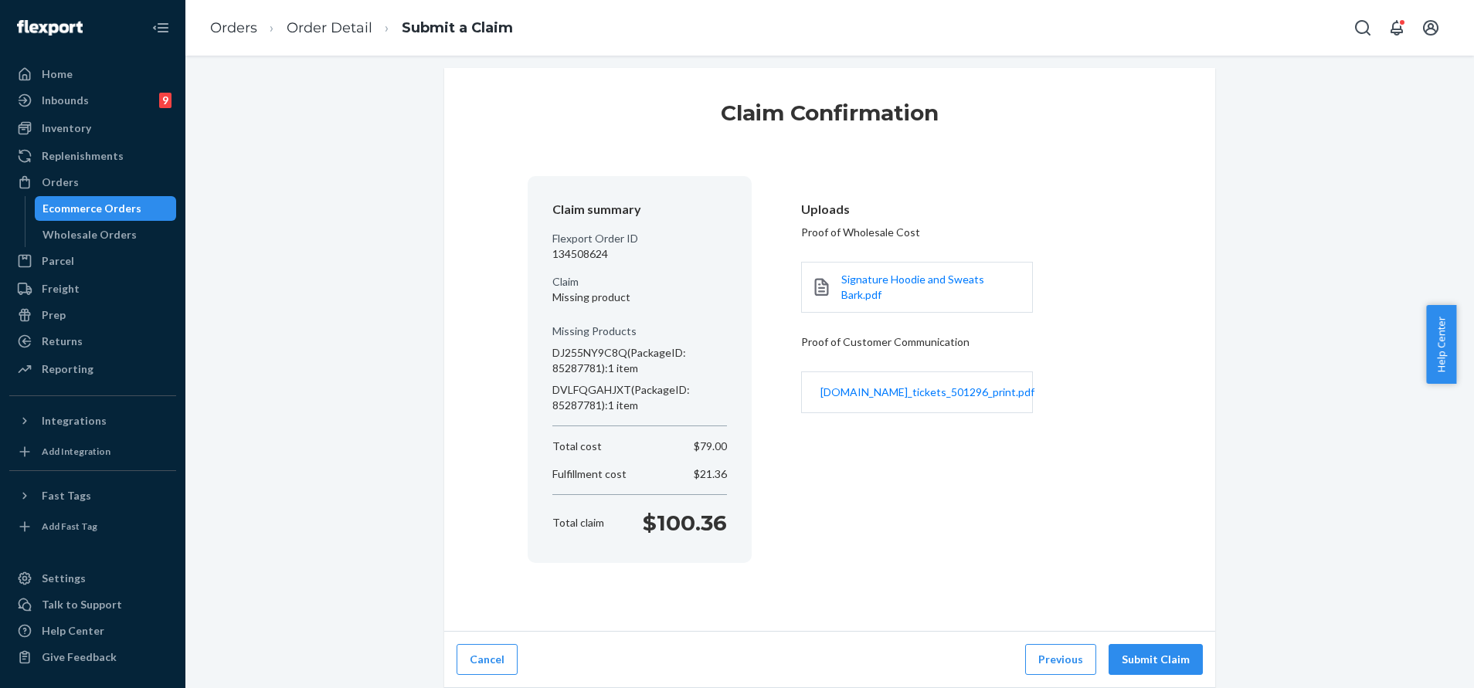
scroll to position [11, 0]
click at [1135, 660] on button "Submit Claim" at bounding box center [1155, 659] width 94 height 31
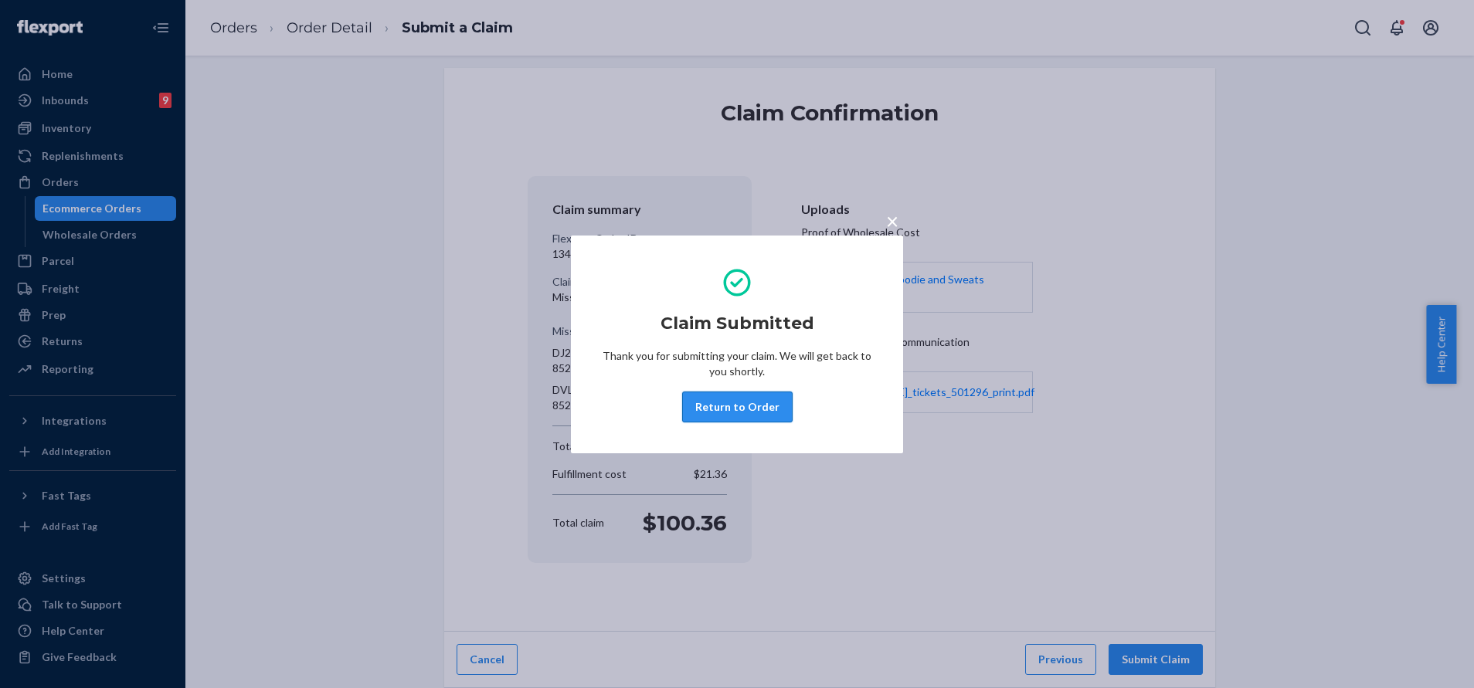
click at [704, 400] on button "Return to Order" at bounding box center [737, 407] width 110 height 31
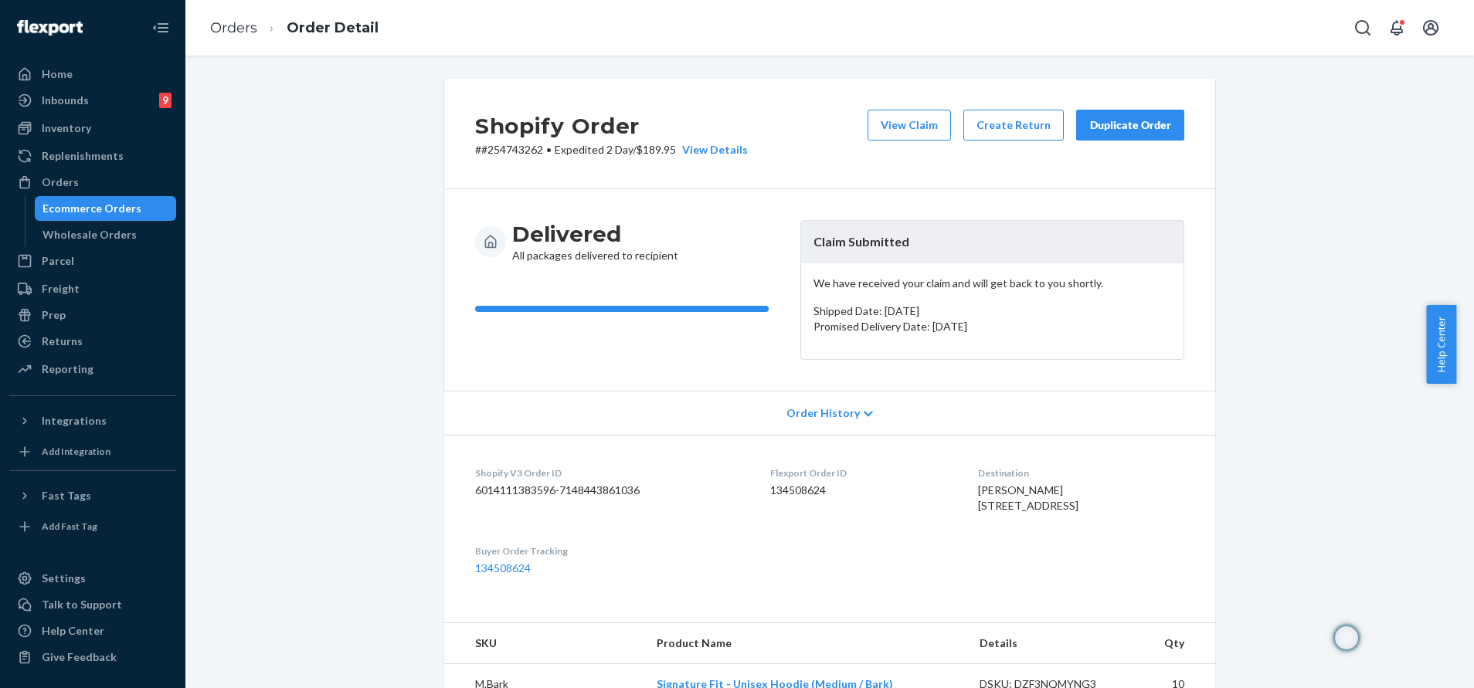
click at [66, 143] on ul "Home Inbounds 9 Shipping Plans Problems 9 Inventory Products Replenishments Ord…" at bounding box center [92, 222] width 167 height 321
click at [114, 120] on div "Inventory" at bounding box center [93, 128] width 164 height 22
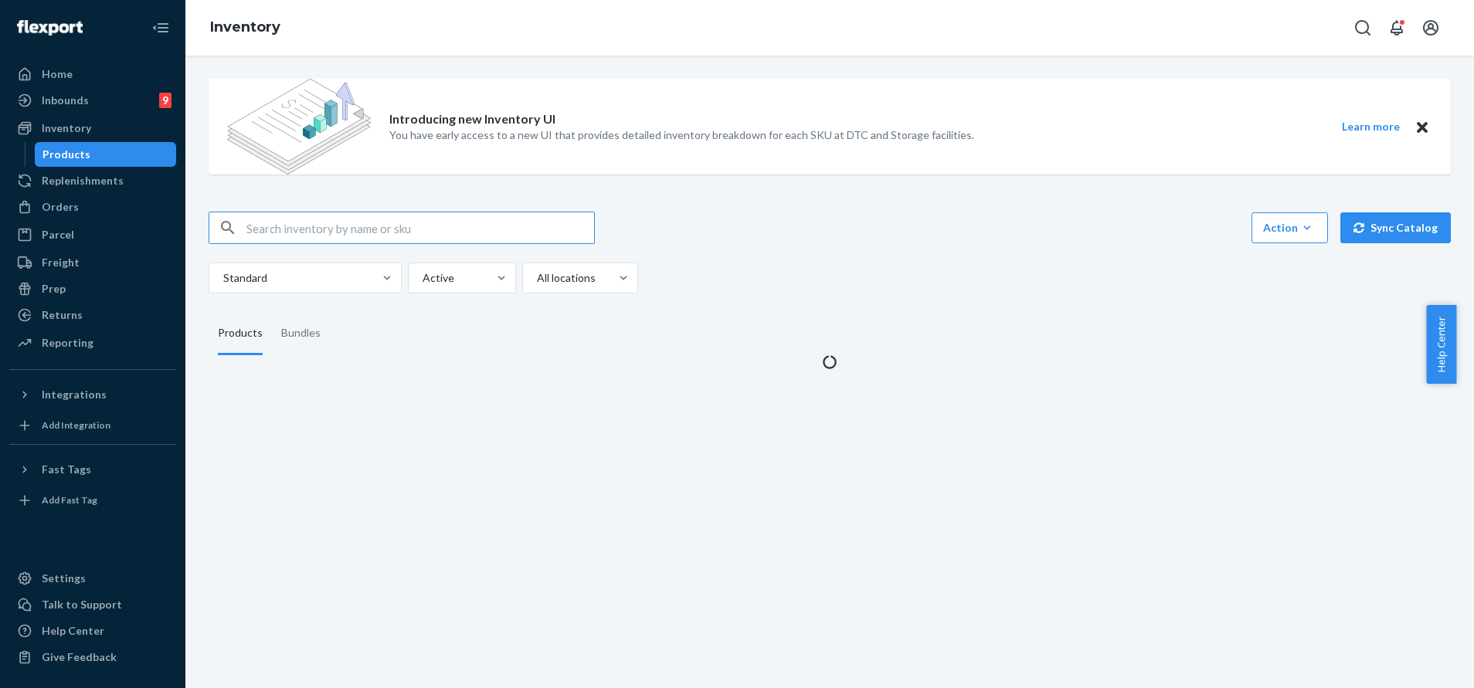
click at [467, 226] on input "text" at bounding box center [420, 227] width 348 height 31
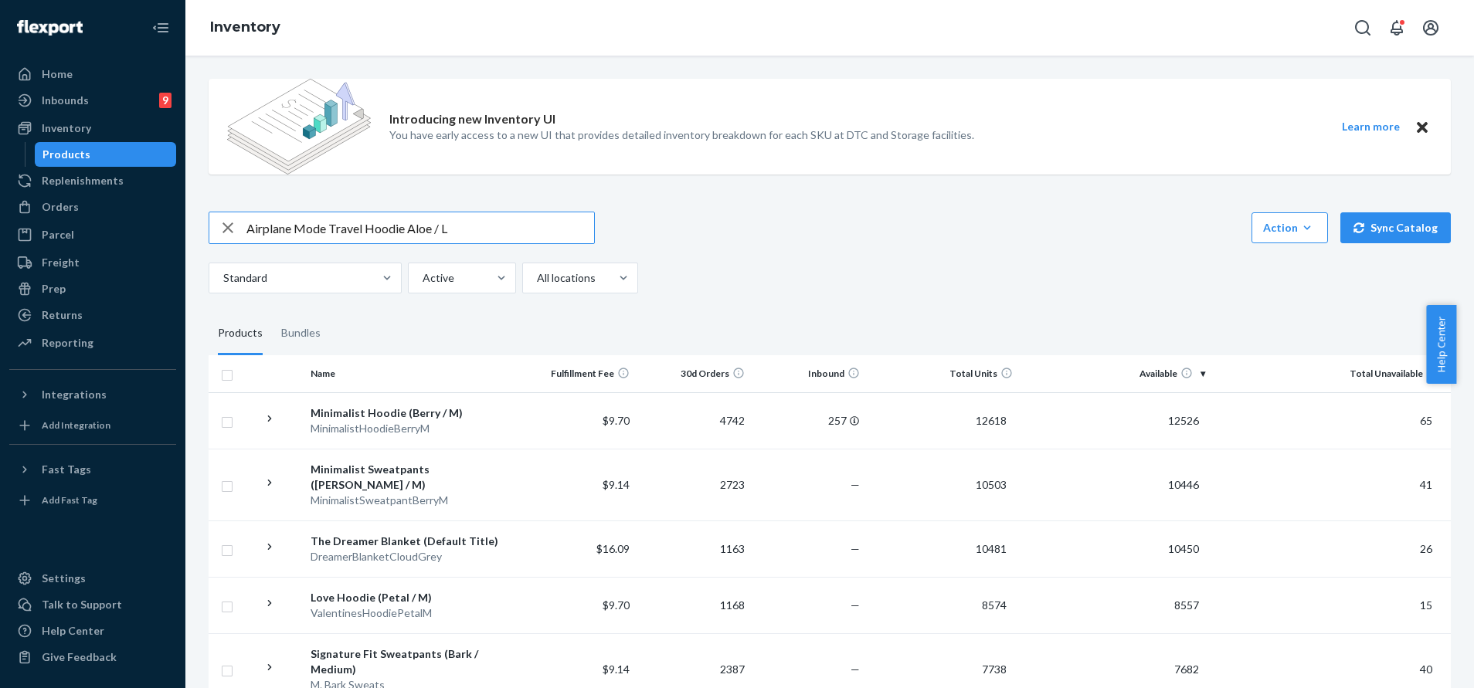
drag, startPoint x: 324, startPoint y: 231, endPoint x: 243, endPoint y: 233, distance: 81.1
click at [243, 233] on div "Airplane Mode Travel Hoodie Aloe / L" at bounding box center [401, 227] width 385 height 31
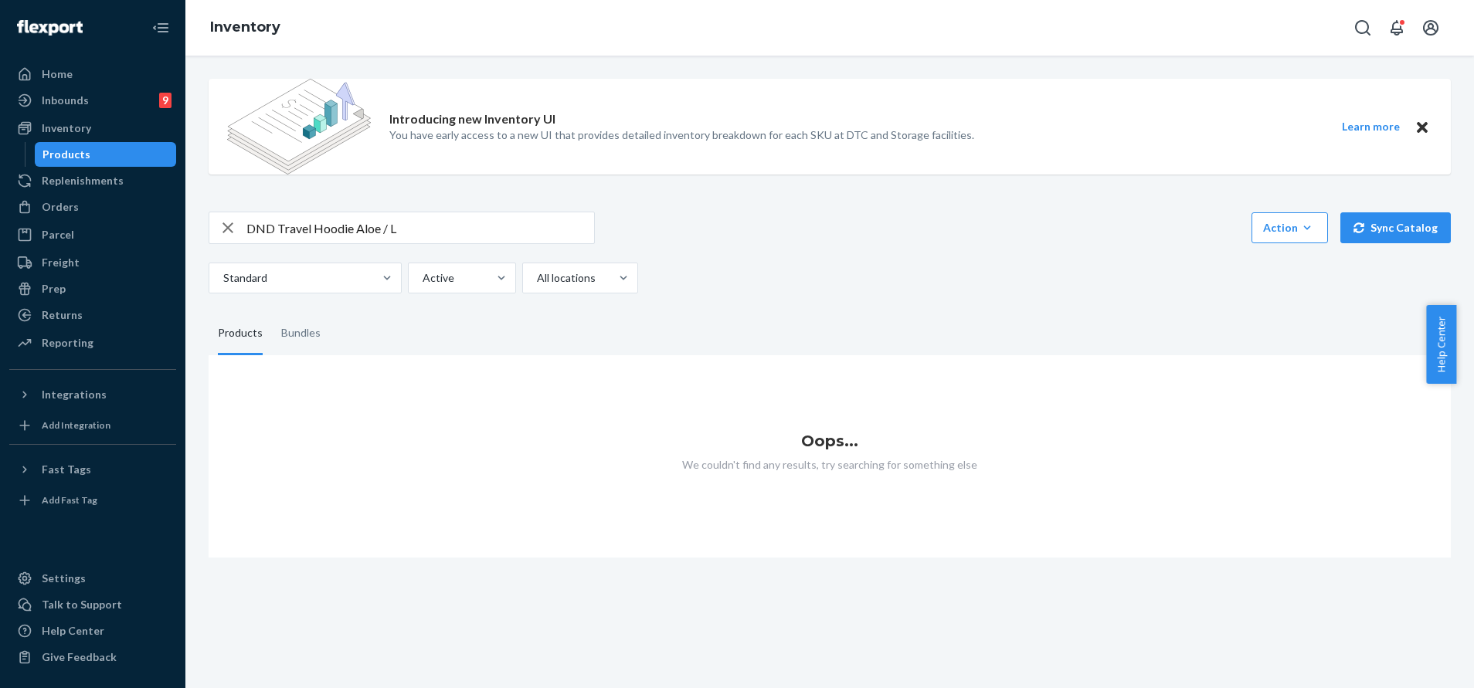
click at [371, 230] on input "DND Travel Hoodie Aloe / L" at bounding box center [420, 227] width 348 height 31
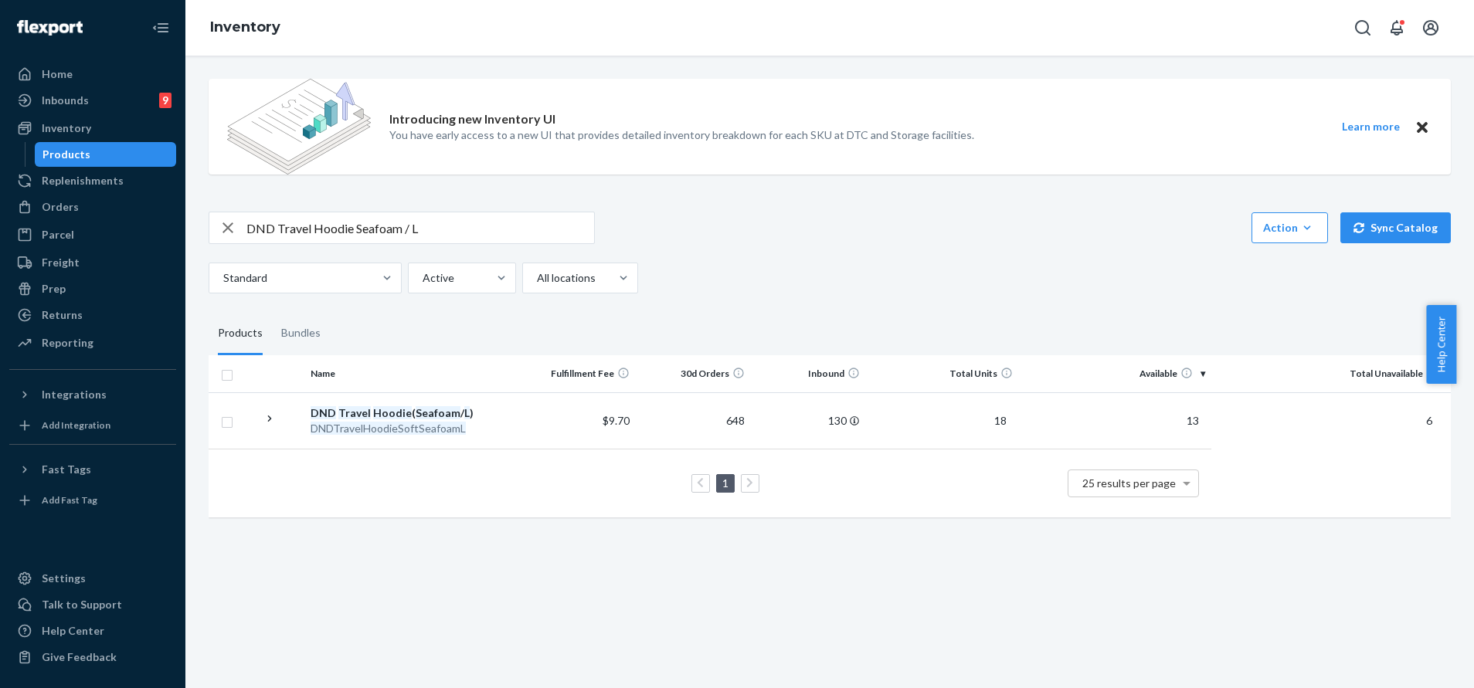
click at [375, 227] on input "DND Travel Hoodie Seafoam / L" at bounding box center [420, 227] width 348 height 31
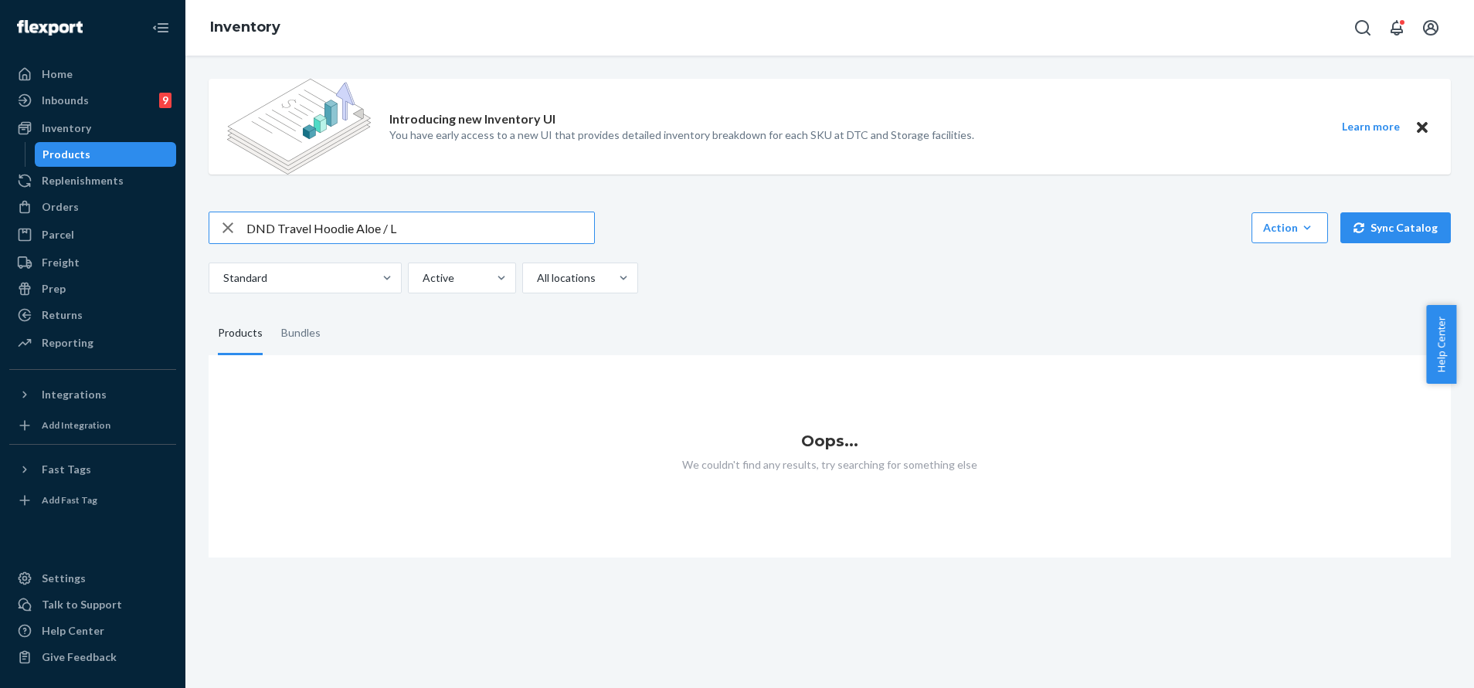
drag, startPoint x: 380, startPoint y: 231, endPoint x: 357, endPoint y: 230, distance: 23.2
click at [357, 230] on input "DND Travel Hoodie Aloe / L" at bounding box center [420, 227] width 348 height 31
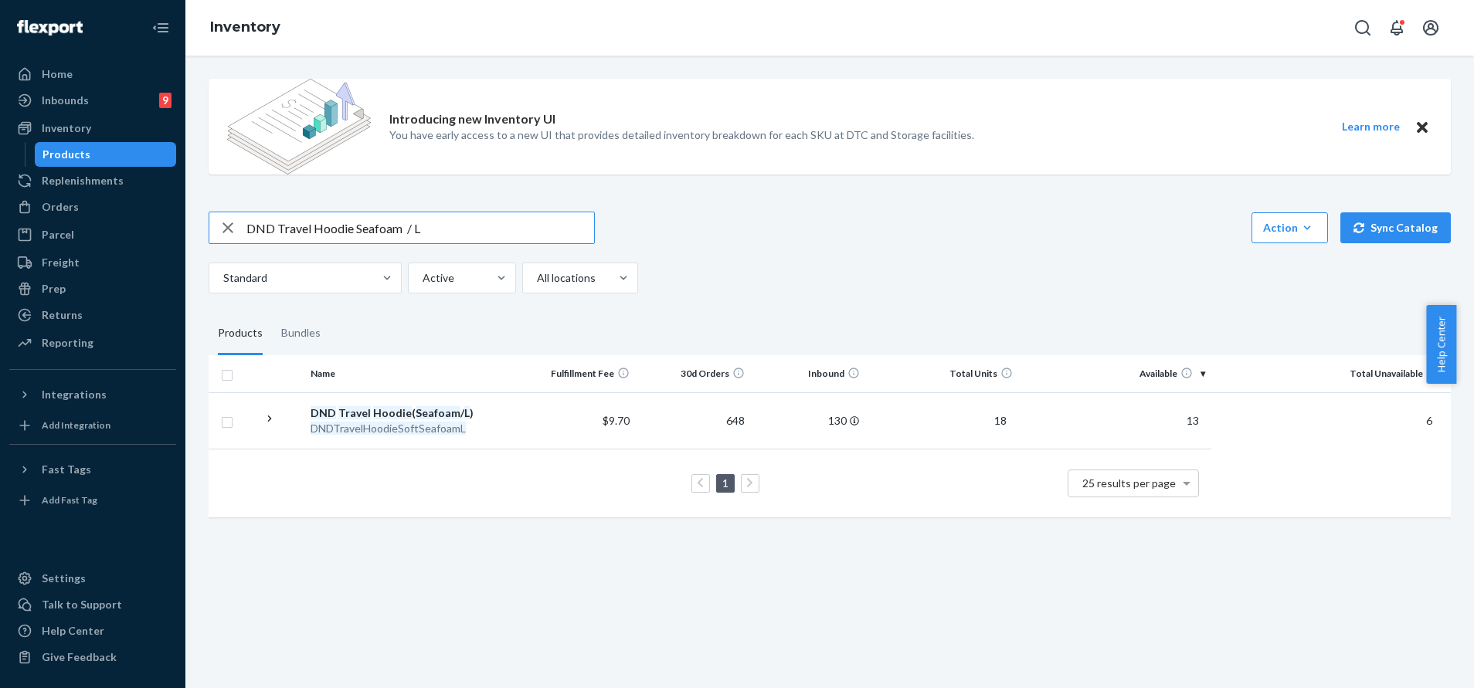
drag, startPoint x: 427, startPoint y: 229, endPoint x: 278, endPoint y: 226, distance: 149.1
click at [278, 226] on input "DND Travel Hoodie Seafoam / L" at bounding box center [420, 227] width 348 height 31
paste input "Bone / X"
drag, startPoint x: 426, startPoint y: 231, endPoint x: 279, endPoint y: 231, distance: 147.5
click at [279, 231] on input "DND Travel Hoodie Bone / XL" at bounding box center [420, 227] width 348 height 31
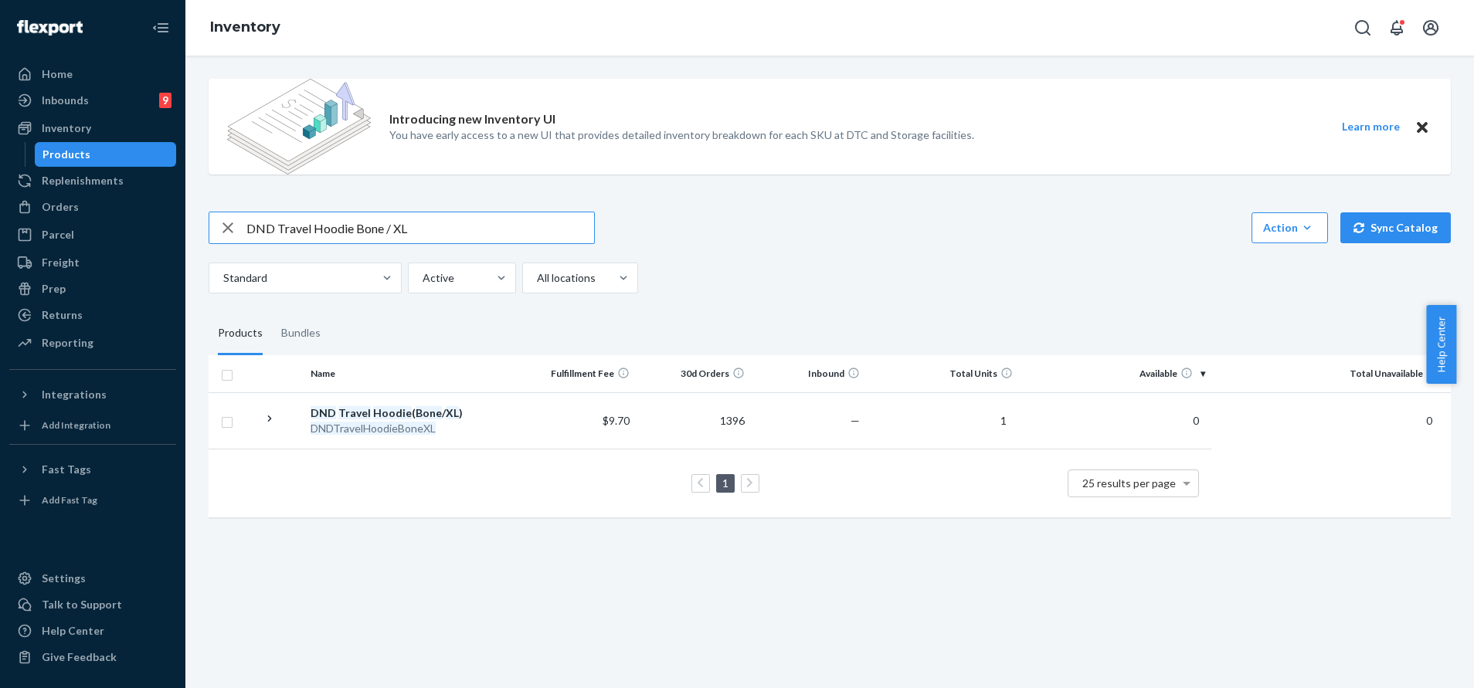
paste input "text"
drag, startPoint x: 416, startPoint y: 222, endPoint x: 280, endPoint y: 227, distance: 136.8
click at [280, 227] on input "DND Travel Hoodie Bone / L" at bounding box center [420, 227] width 348 height 31
paste input "Obsidian / X"
drag, startPoint x: 477, startPoint y: 228, endPoint x: 312, endPoint y: 226, distance: 164.5
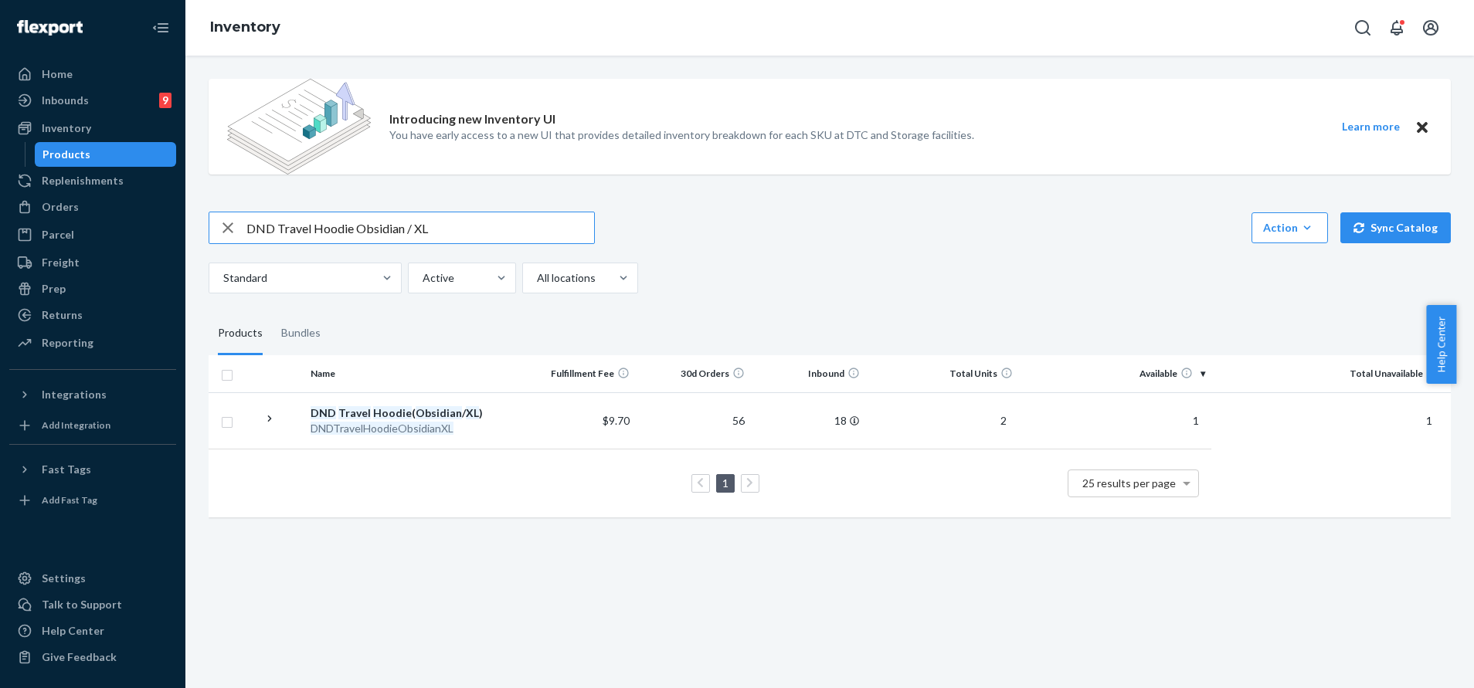
click at [312, 226] on input "DND Travel Hoodie Obsidian / XL" at bounding box center [420, 227] width 348 height 31
click at [447, 223] on input "DND Travel Hoodie Obsidian / XL" at bounding box center [420, 227] width 348 height 31
drag, startPoint x: 456, startPoint y: 228, endPoint x: 354, endPoint y: 228, distance: 102.7
click at [354, 228] on input "DND Travel Hoodie Obsidian / XL" at bounding box center [420, 227] width 348 height 31
click at [474, 233] on input "DND Travel Hoodie Obsidian / XL" at bounding box center [420, 227] width 348 height 31
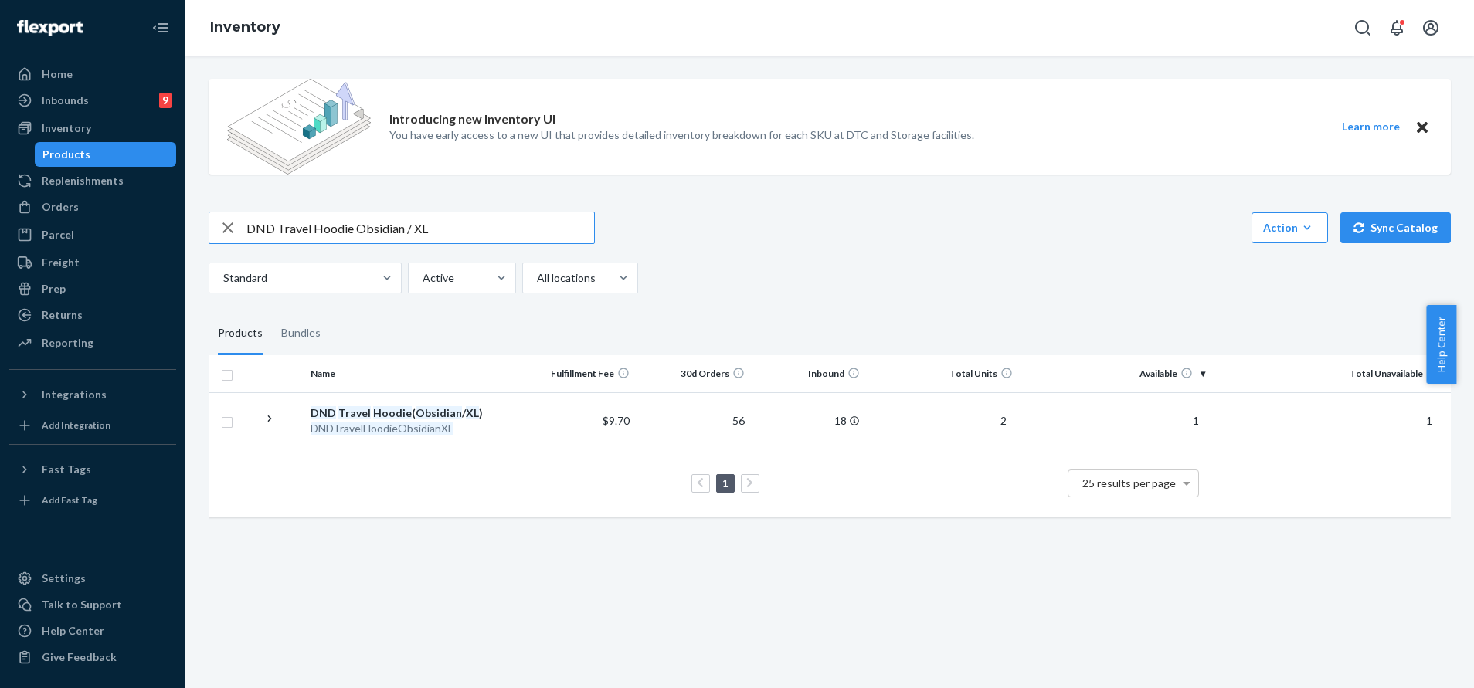
drag, startPoint x: 456, startPoint y: 236, endPoint x: 313, endPoint y: 233, distance: 142.9
click at [313, 233] on input "DND Travel Hoodie Obsidian / XL" at bounding box center [420, 227] width 348 height 31
paste input "Sweatpants"
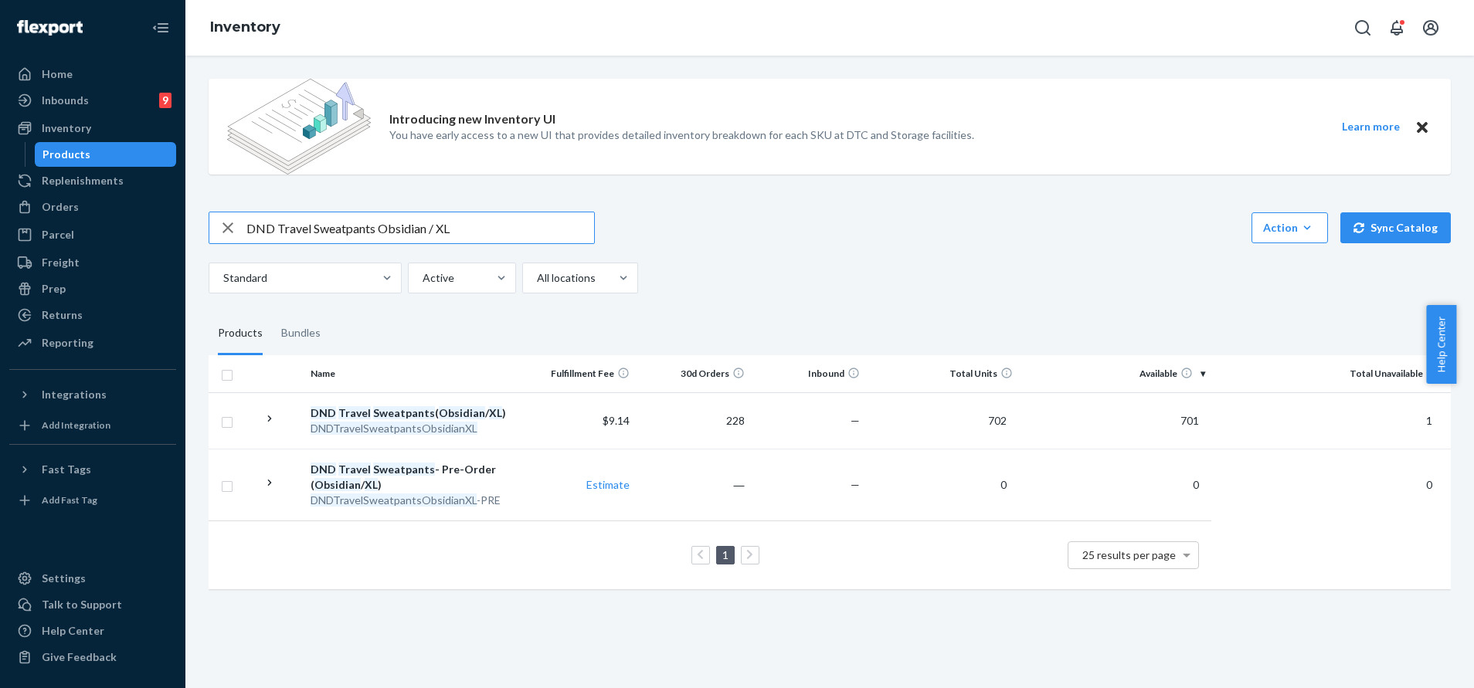
drag, startPoint x: 515, startPoint y: 230, endPoint x: 375, endPoint y: 230, distance: 139.8
click at [375, 230] on input "DND Travel Sweatpants Obsidian / XL" at bounding box center [420, 227] width 348 height 31
paste input "Obsidian /"
click at [381, 230] on input "DND Travel SweatpantsObsidian / L" at bounding box center [420, 227] width 348 height 31
drag, startPoint x: 501, startPoint y: 231, endPoint x: 383, endPoint y: 251, distance: 119.9
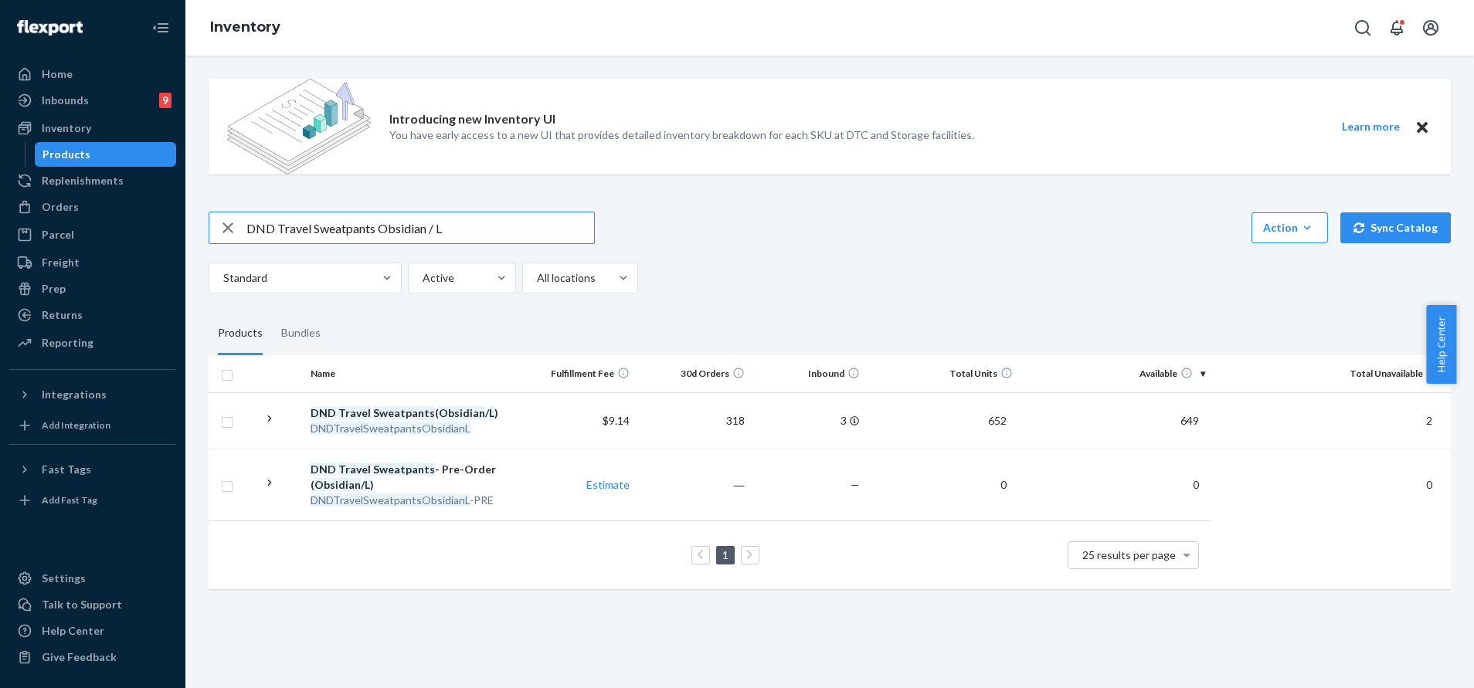
click at [313, 232] on input "DND Travel Sweatpants Obsidian / L" at bounding box center [420, 227] width 348 height 31
paste input "Aloe"
click at [392, 231] on input "DND Travel Sweatpants Aloe / L" at bounding box center [420, 227] width 348 height 31
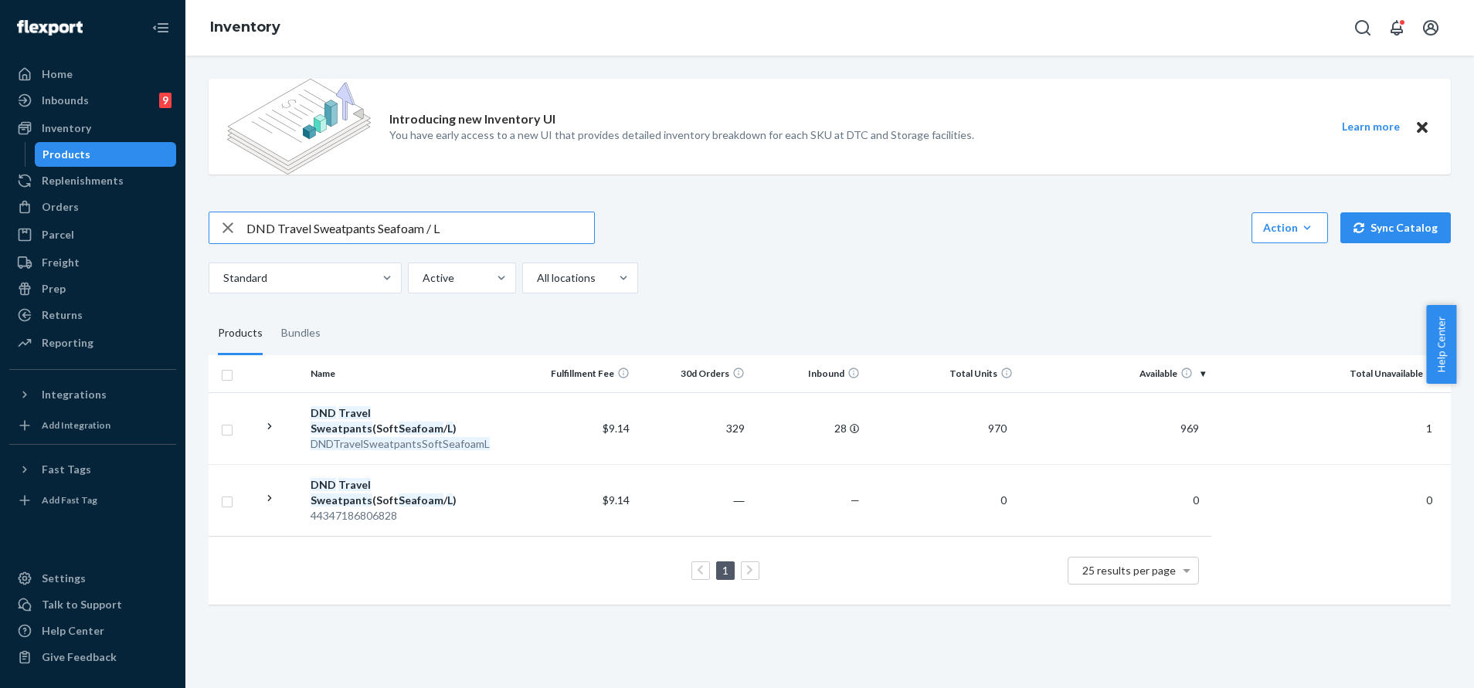
drag, startPoint x: 501, startPoint y: 243, endPoint x: 380, endPoint y: 229, distance: 121.2
click at [380, 229] on input "DND Travel Sweatpants Seafoam / L" at bounding box center [420, 227] width 348 height 31
paste input "Bone / X"
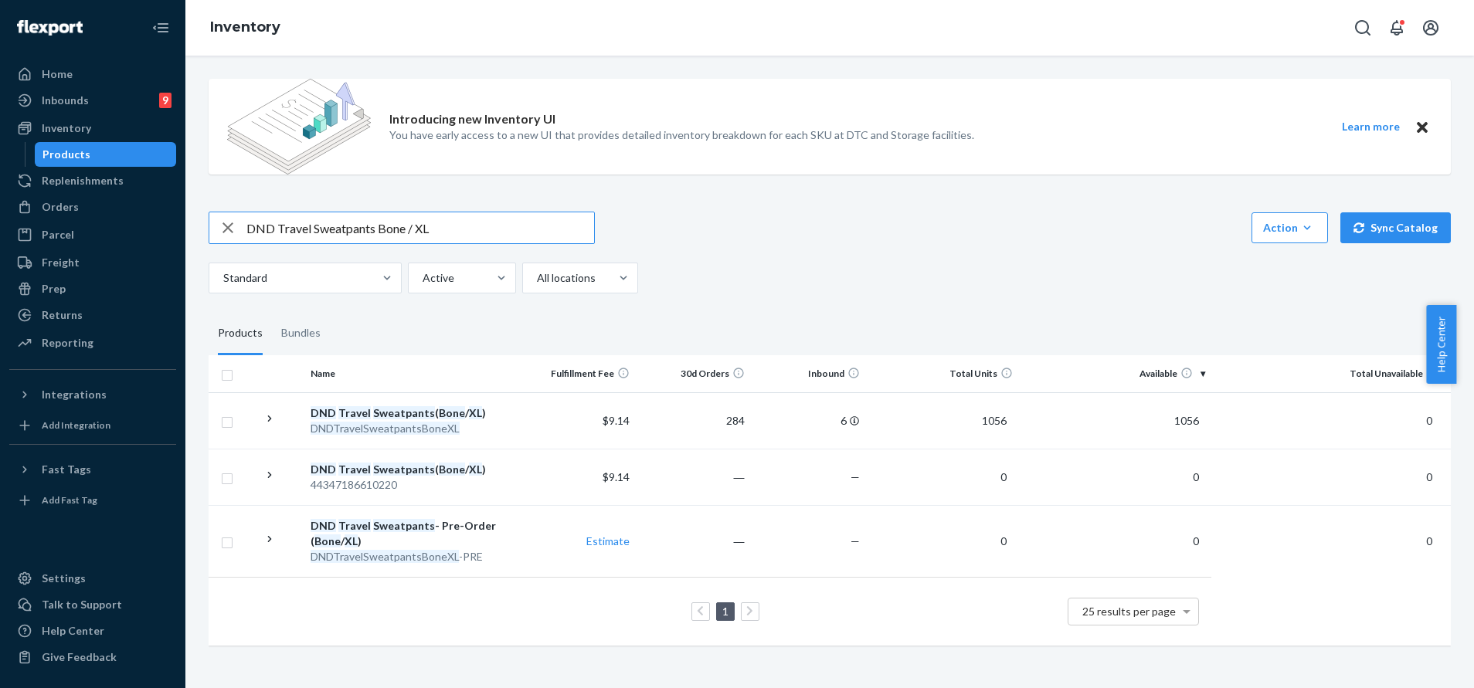
drag, startPoint x: 449, startPoint y: 235, endPoint x: 381, endPoint y: 231, distance: 68.1
click at [381, 231] on input "DND Travel Sweatpants Bone / XL" at bounding box center [420, 227] width 348 height 31
paste input "text"
drag, startPoint x: 453, startPoint y: 227, endPoint x: 313, endPoint y: 229, distance: 139.8
click at [313, 229] on input "DND Travel Sweatpants Bone / L" at bounding box center [420, 227] width 348 height 31
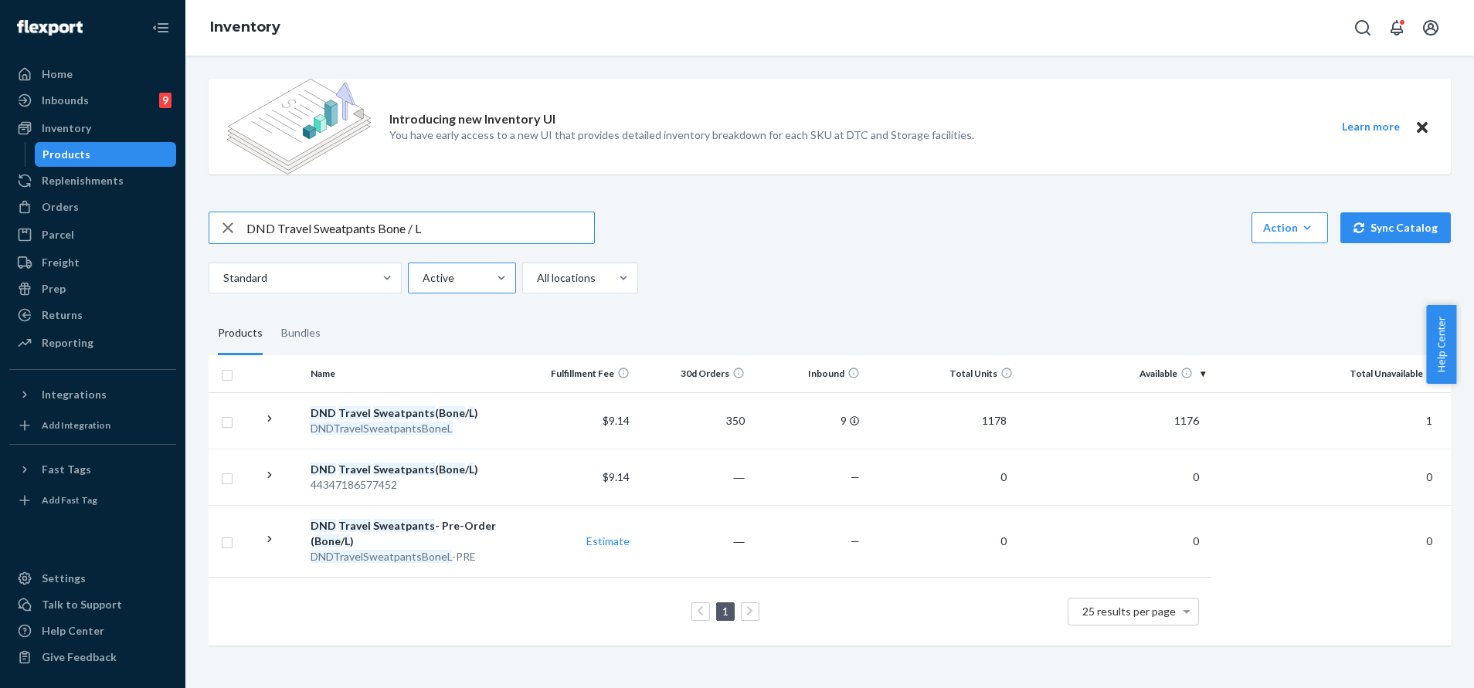
paste input "Hoodie Obsidian"
type input "DND Travel Hoodie Obsidian / L"
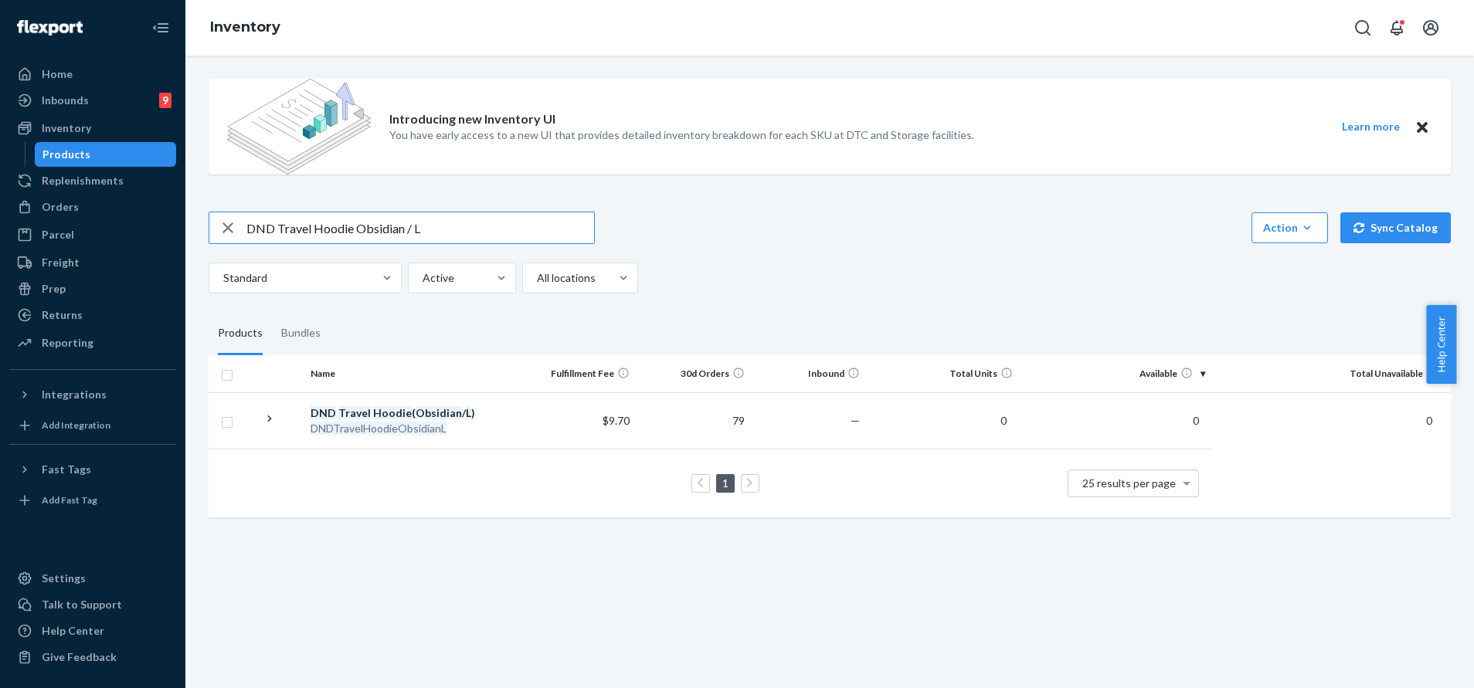
drag, startPoint x: 440, startPoint y: 229, endPoint x: 224, endPoint y: 229, distance: 216.3
click at [224, 229] on div "DND Travel Hoodie Obsidian / L" at bounding box center [401, 227] width 385 height 31
click at [1352, 32] on button "Open Search Box" at bounding box center [1362, 27] width 31 height 31
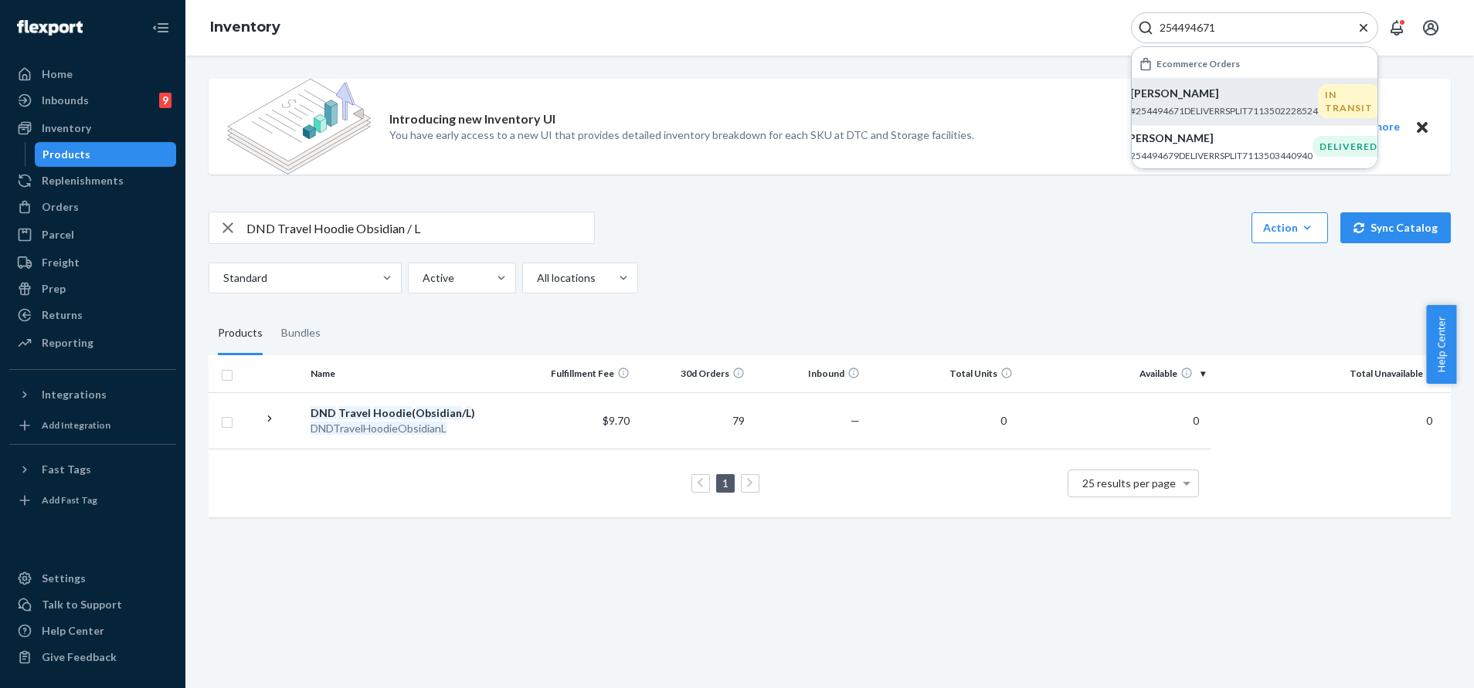
type input "254494671"
click at [1250, 89] on p "[PERSON_NAME]" at bounding box center [1224, 93] width 188 height 15
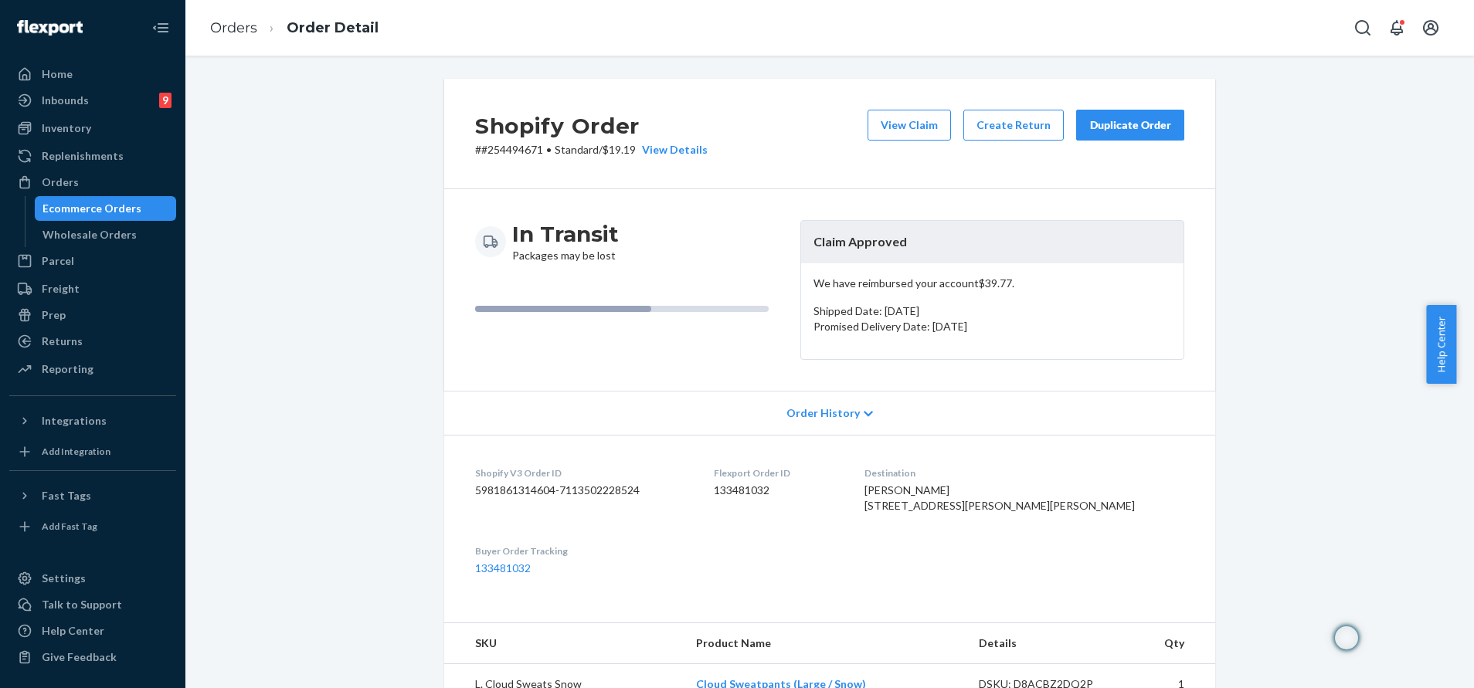
click at [894, 125] on button "View Claim" at bounding box center [908, 125] width 83 height 31
